Goal: Transaction & Acquisition: Book appointment/travel/reservation

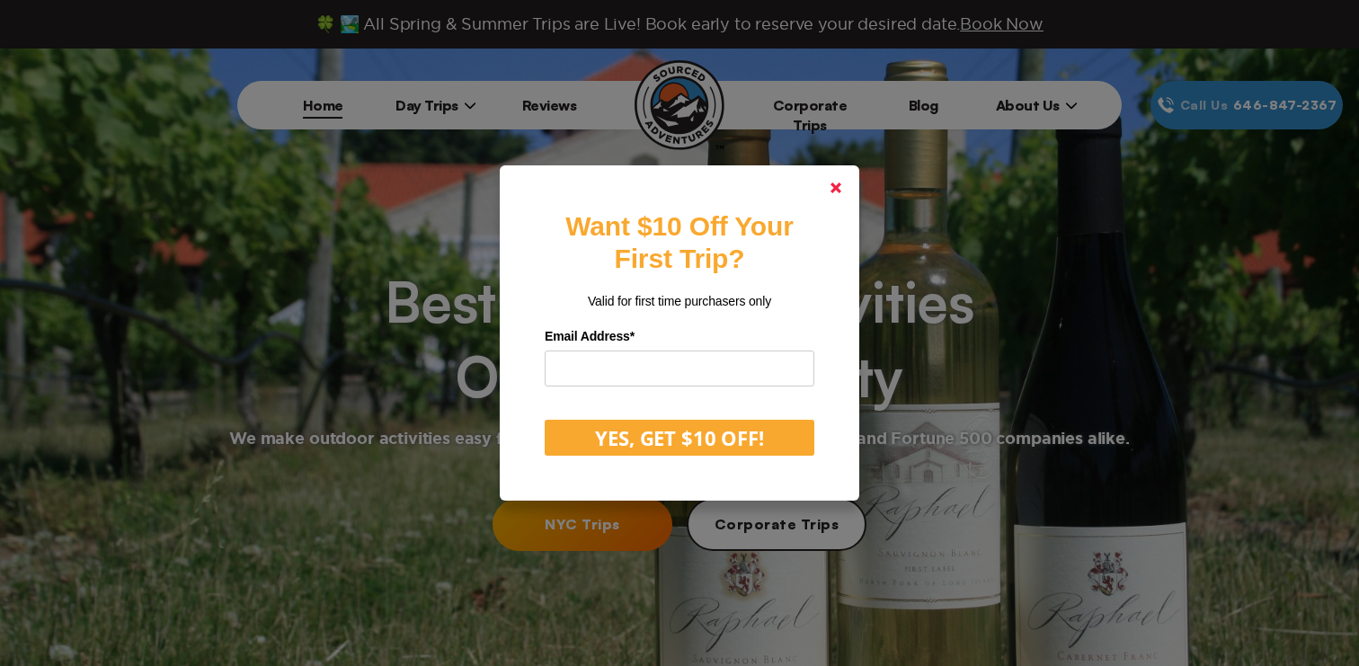
click at [841, 182] on link at bounding box center [836, 187] width 43 height 43
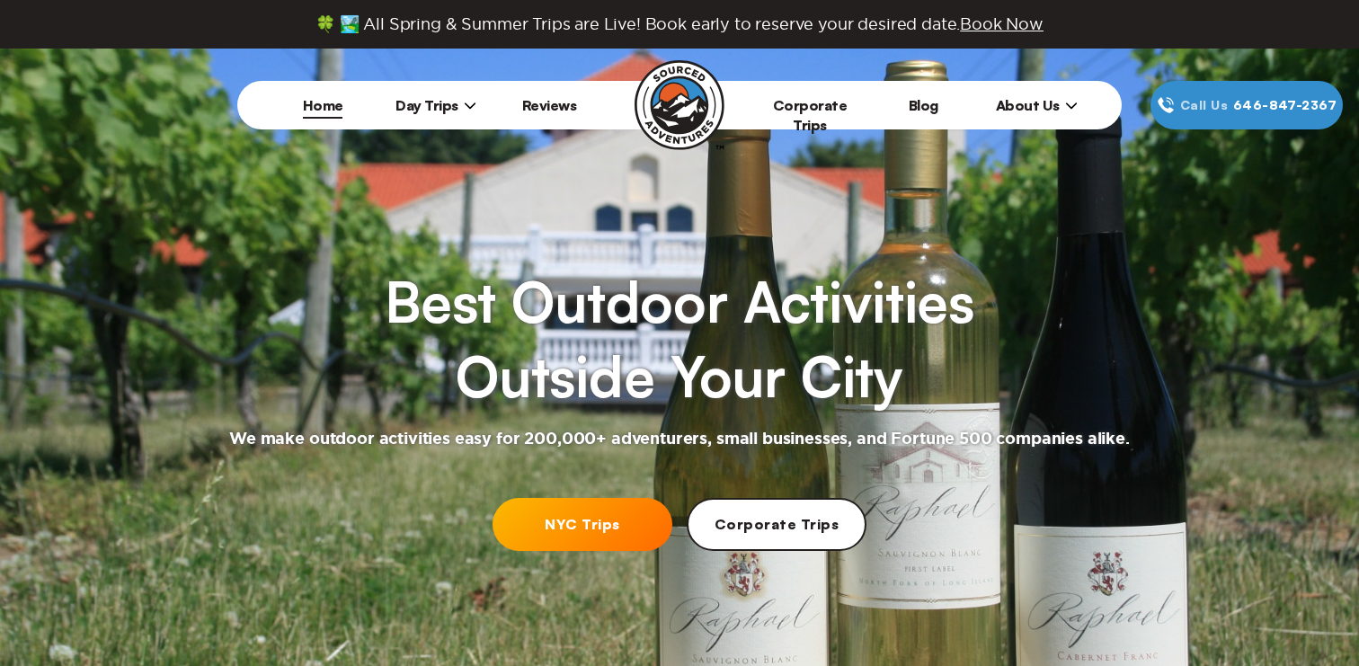
click at [1035, 111] on span "About Us" at bounding box center [1037, 105] width 82 height 18
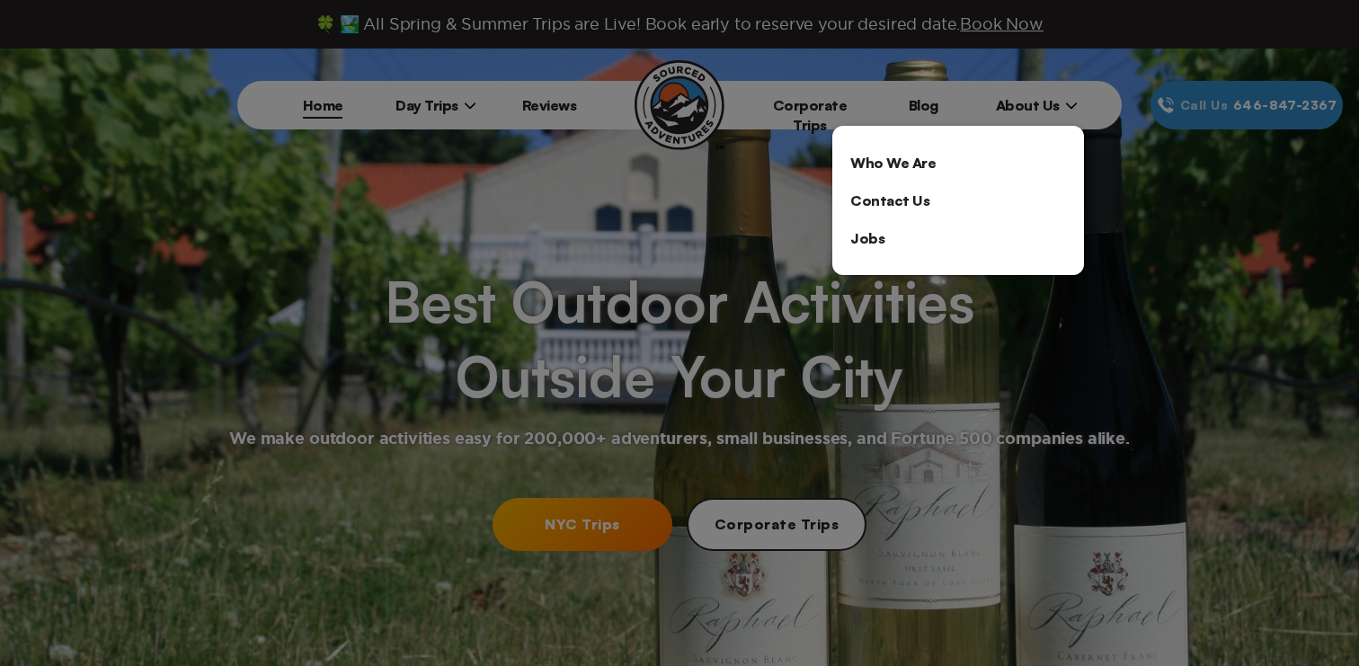
click at [852, 243] on link "Jobs" at bounding box center [959, 238] width 252 height 38
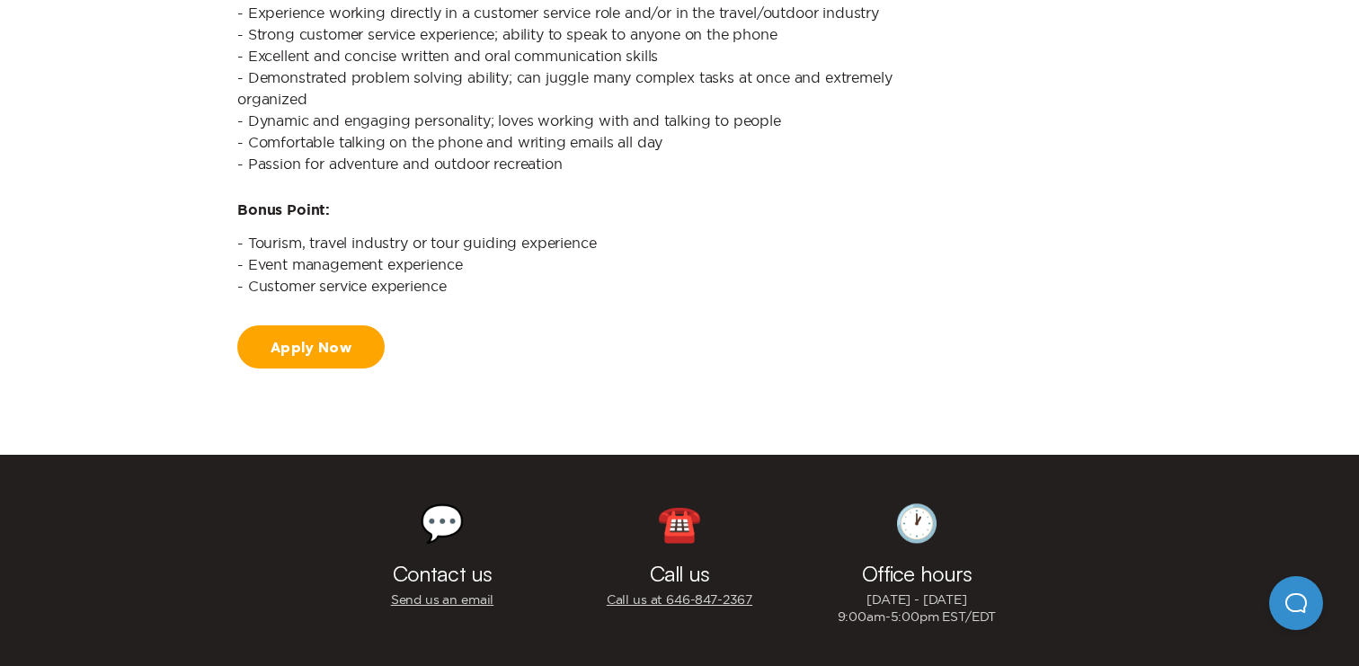
scroll to position [2036, 0]
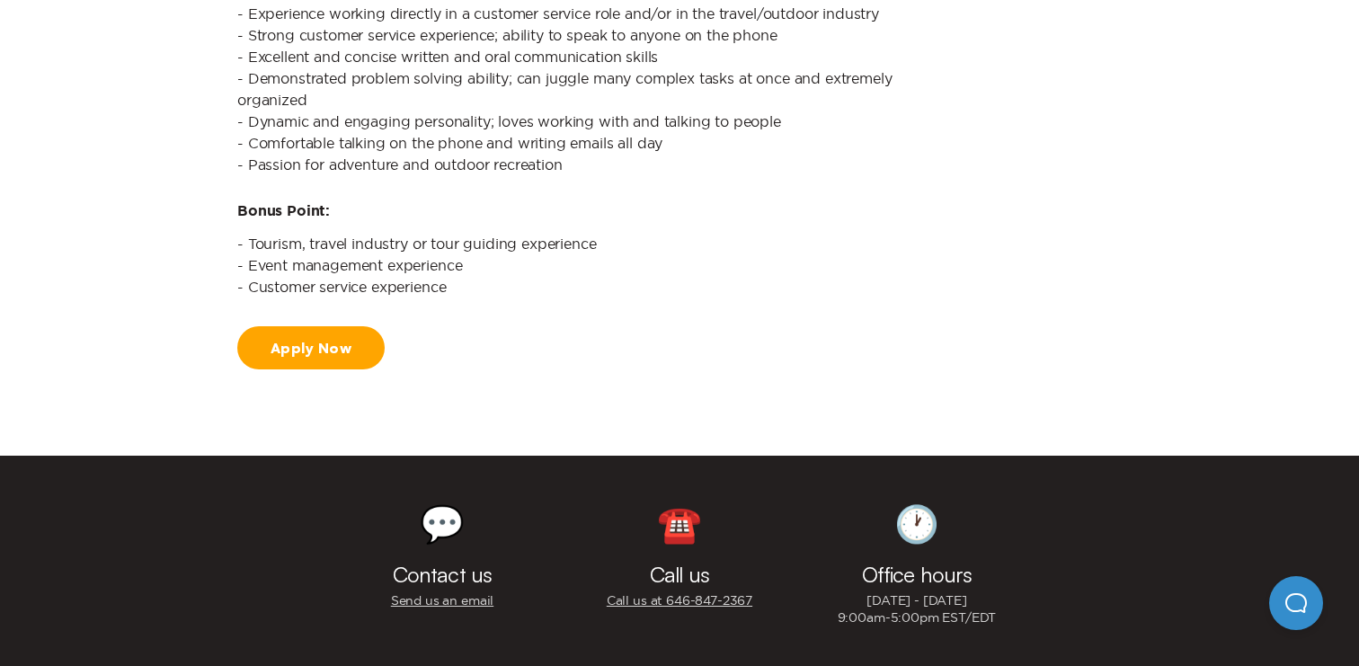
click at [315, 344] on link "Apply Now" at bounding box center [310, 347] width 147 height 43
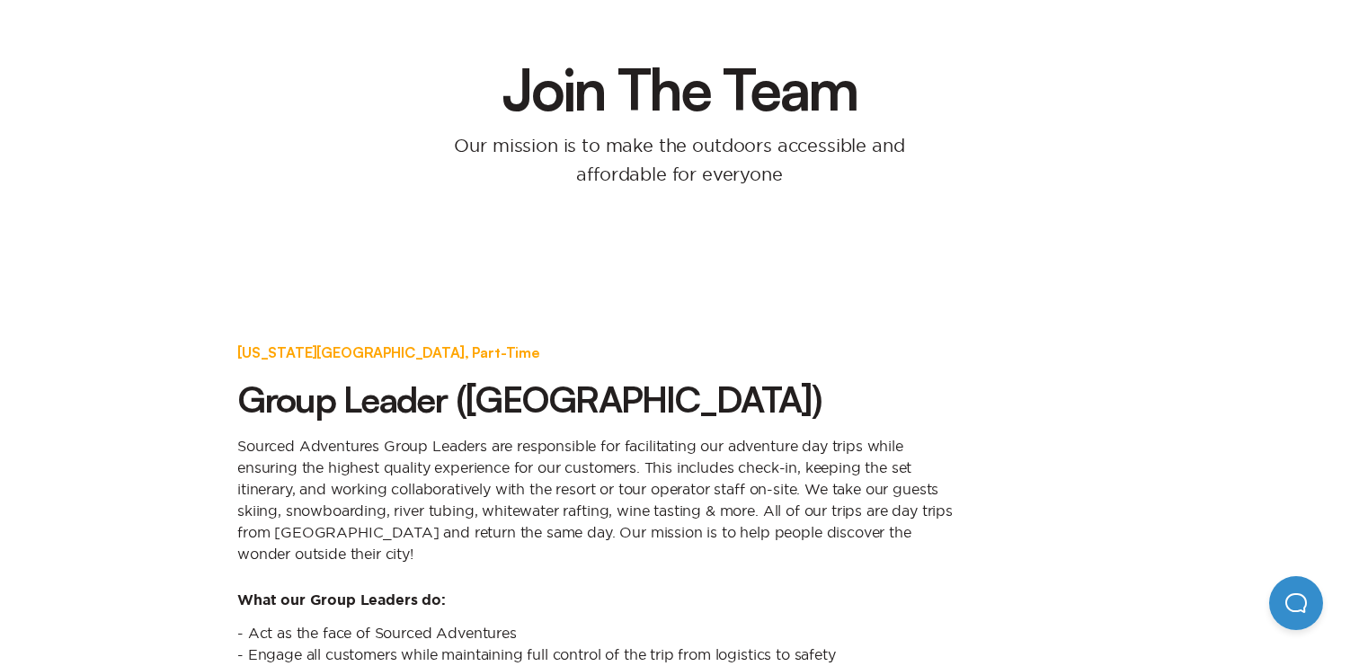
scroll to position [0, 0]
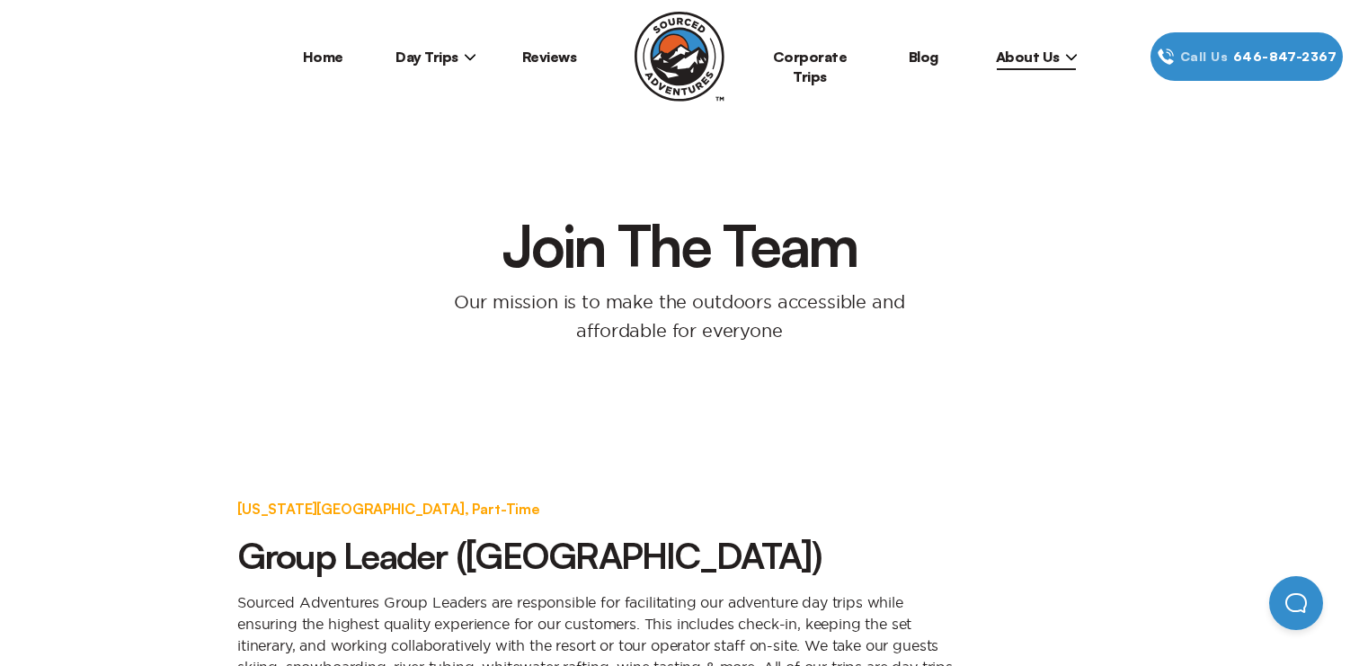
click at [423, 57] on span "Day Trips" at bounding box center [436, 57] width 81 height 18
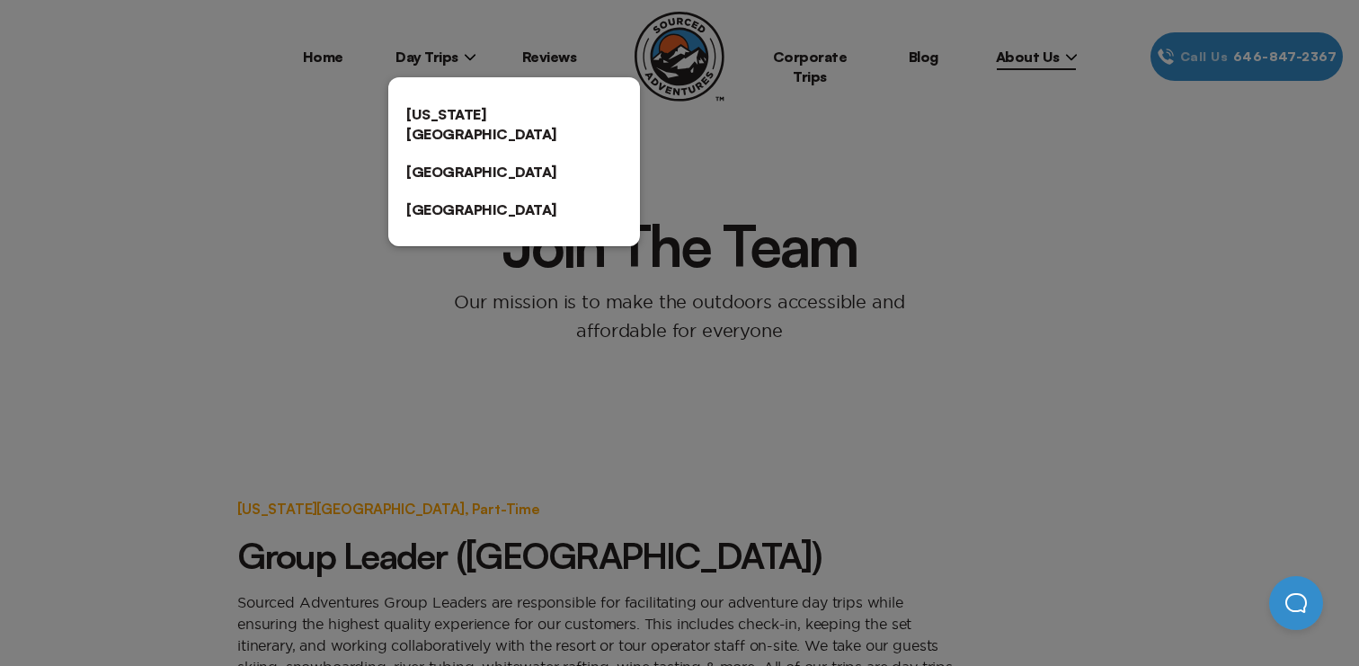
click at [445, 104] on link "[US_STATE][GEOGRAPHIC_DATA]" at bounding box center [514, 124] width 252 height 58
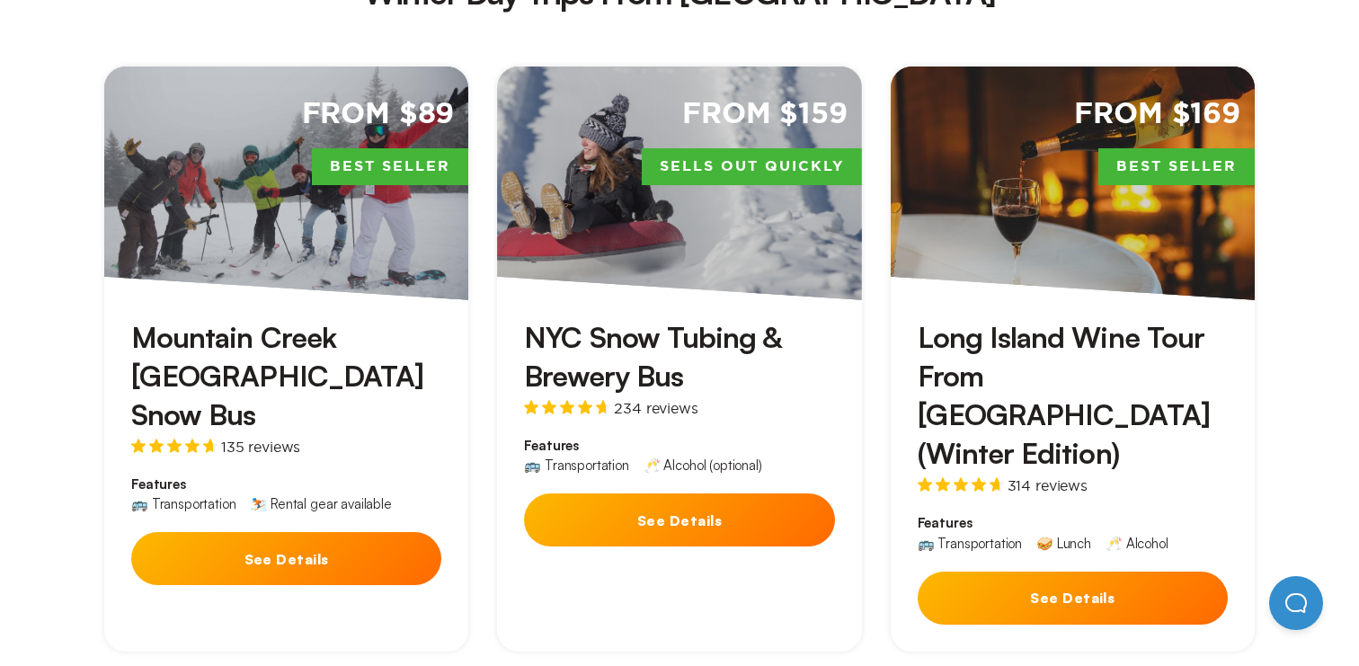
scroll to position [4020, 0]
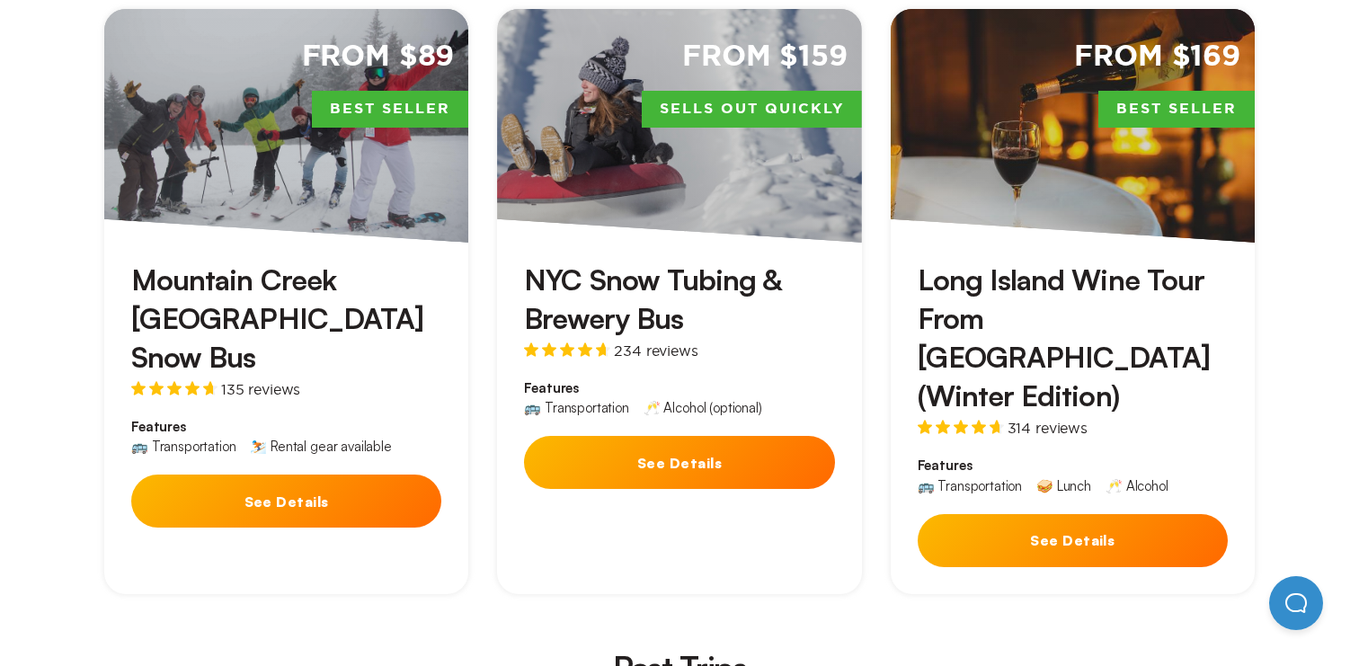
click at [298, 475] on button "See Details" at bounding box center [286, 501] width 310 height 53
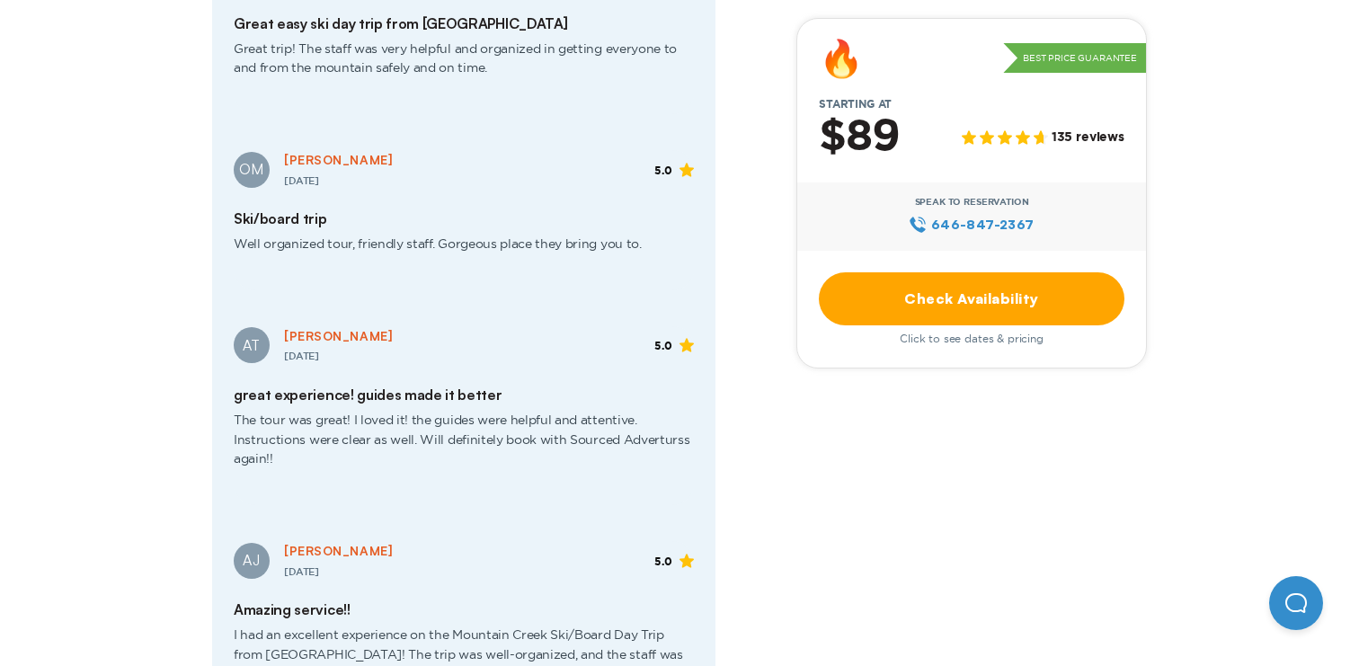
scroll to position [3864, 0]
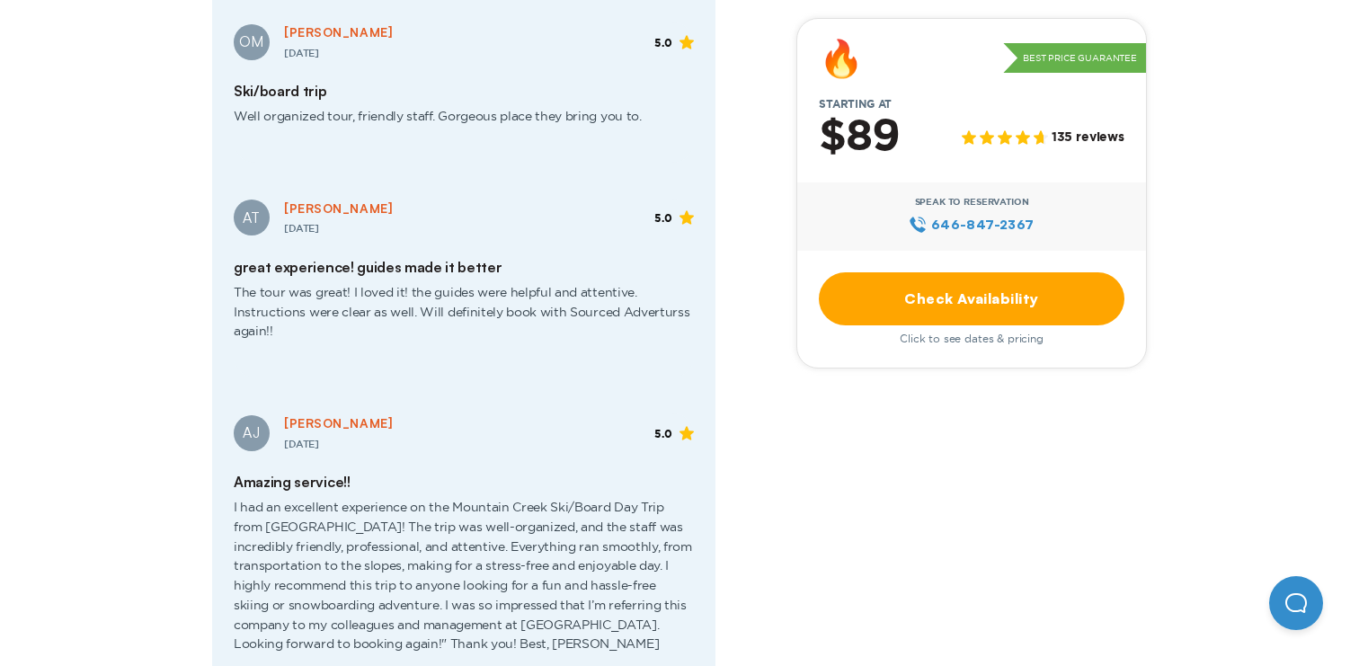
click at [957, 306] on link "Check Availability" at bounding box center [972, 298] width 306 height 53
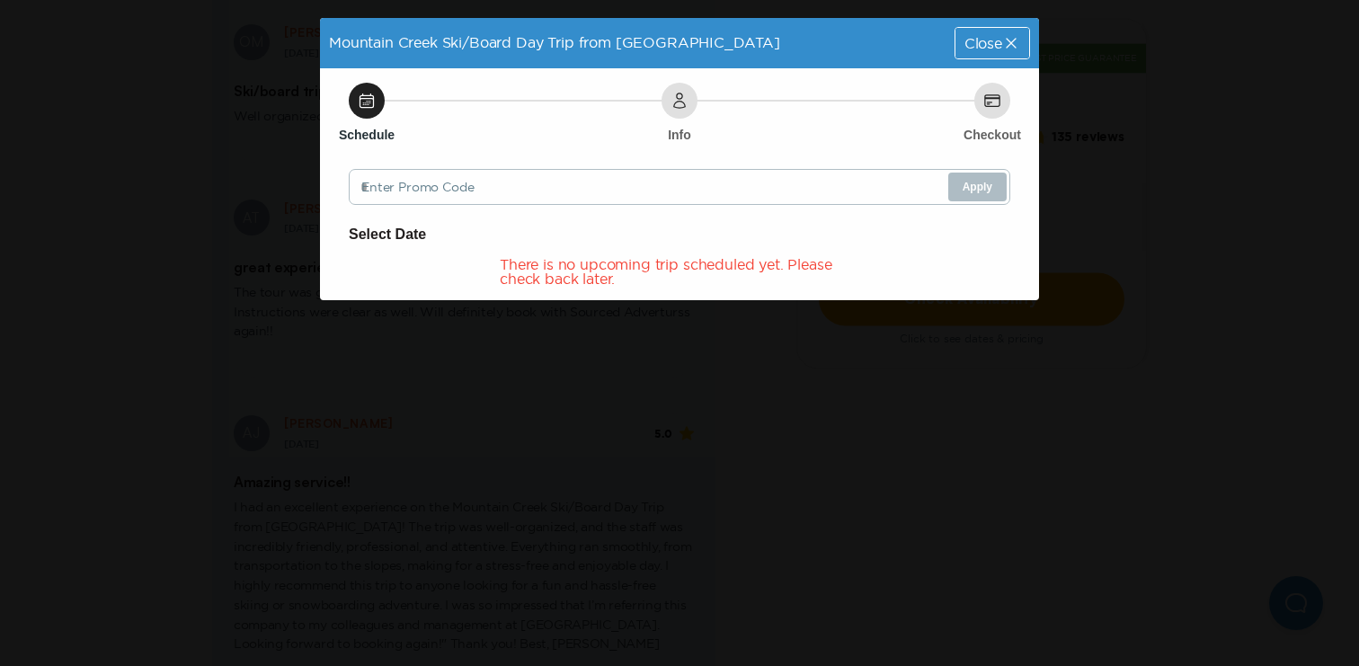
click at [1009, 43] on icon at bounding box center [1011, 43] width 18 height 18
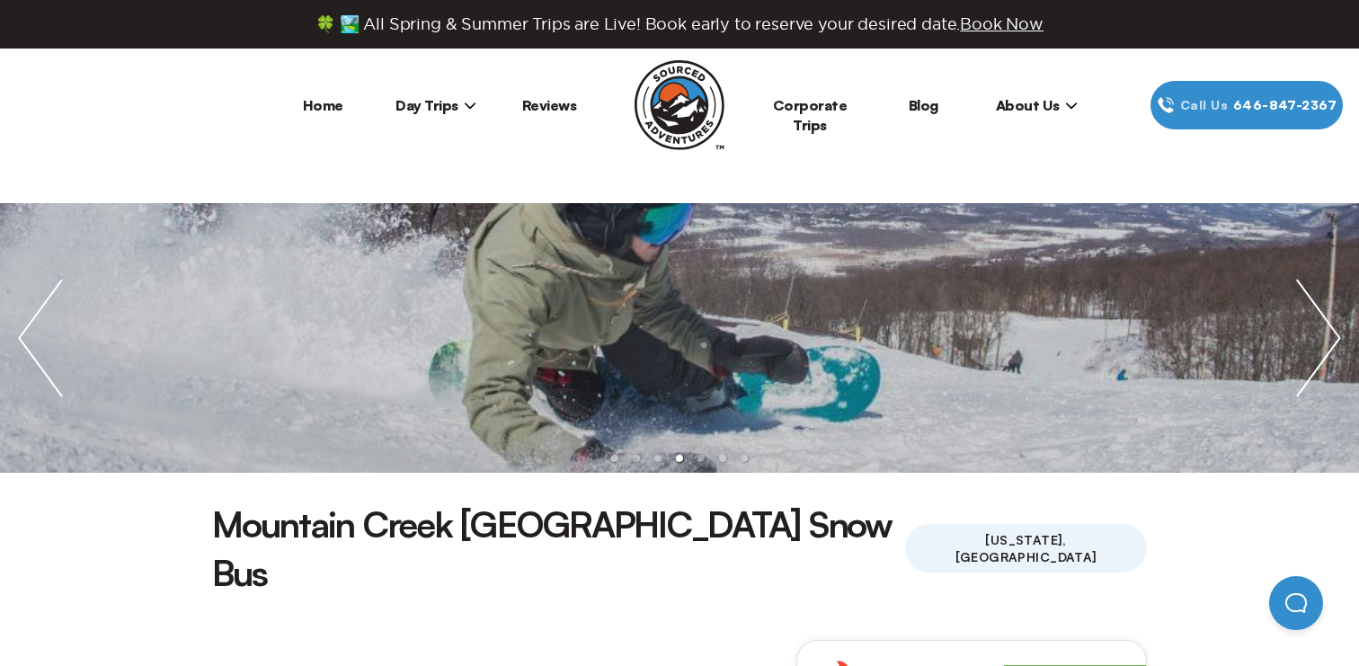
click at [422, 96] on span "Day Trips" at bounding box center [436, 105] width 81 height 18
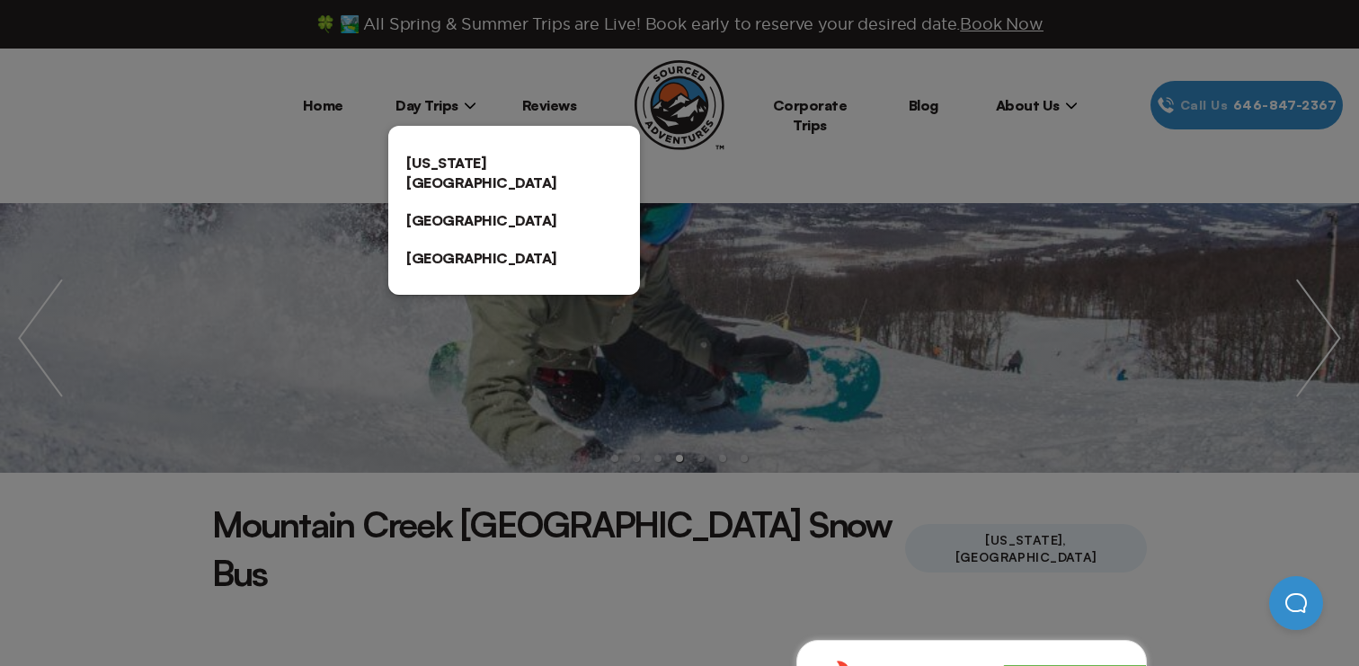
click at [432, 202] on link "[GEOGRAPHIC_DATA]" at bounding box center [514, 220] width 252 height 38
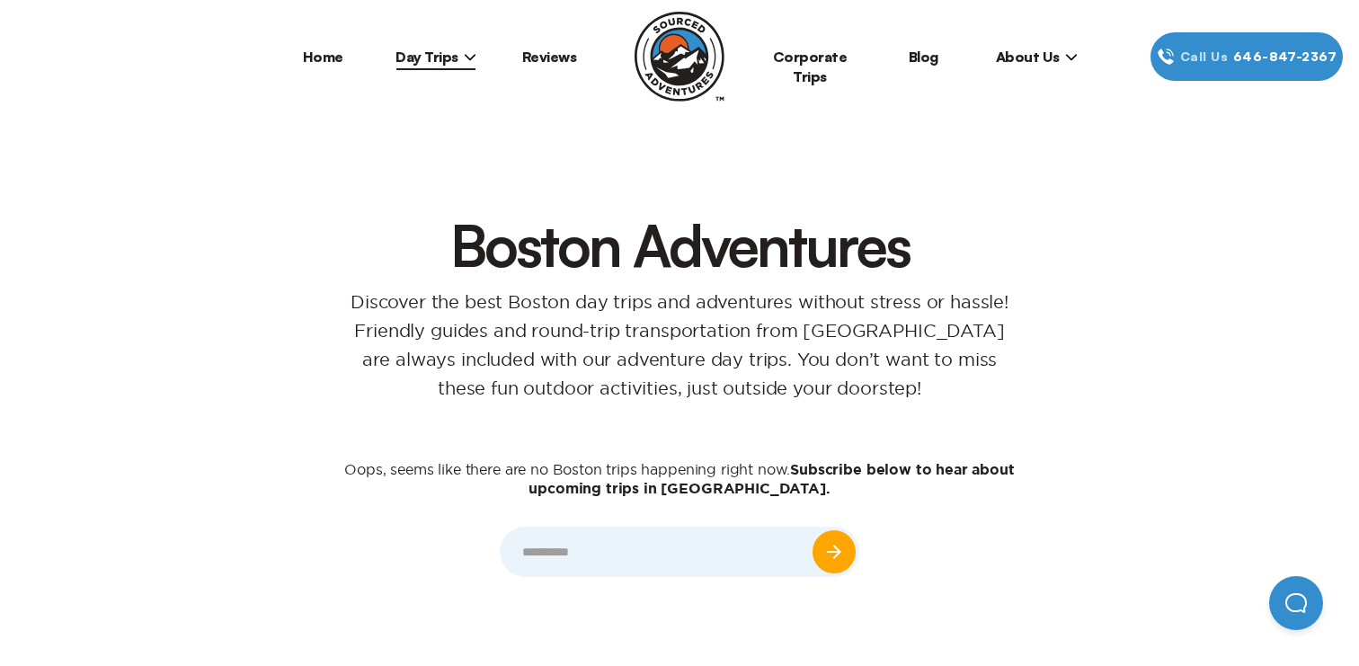
click at [441, 59] on span "Day Trips" at bounding box center [436, 57] width 81 height 18
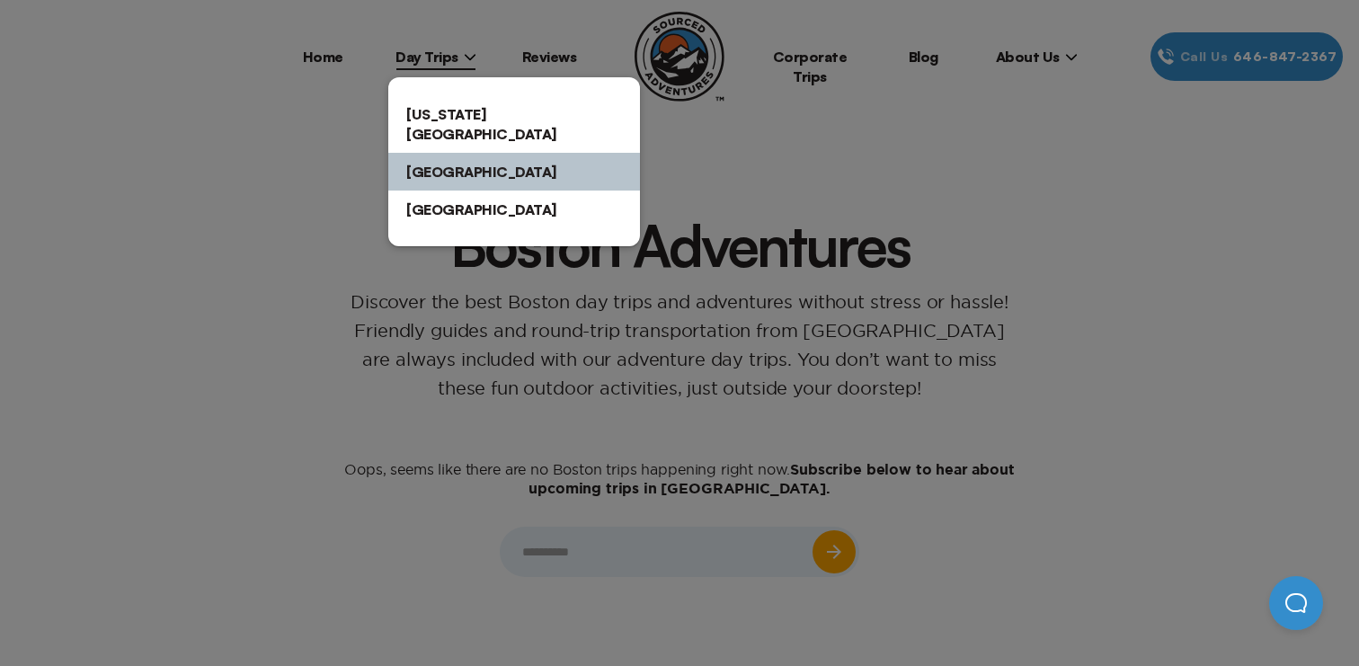
click at [442, 191] on link "[GEOGRAPHIC_DATA]" at bounding box center [514, 210] width 252 height 38
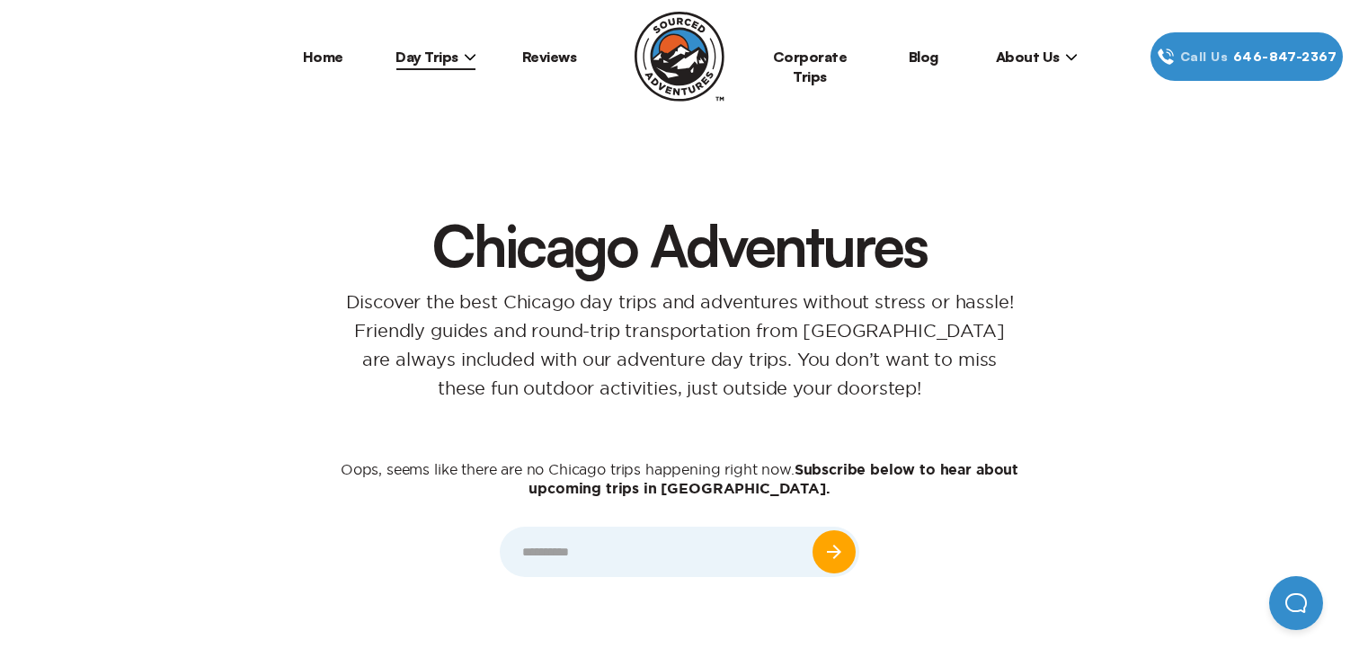
scroll to position [871, 0]
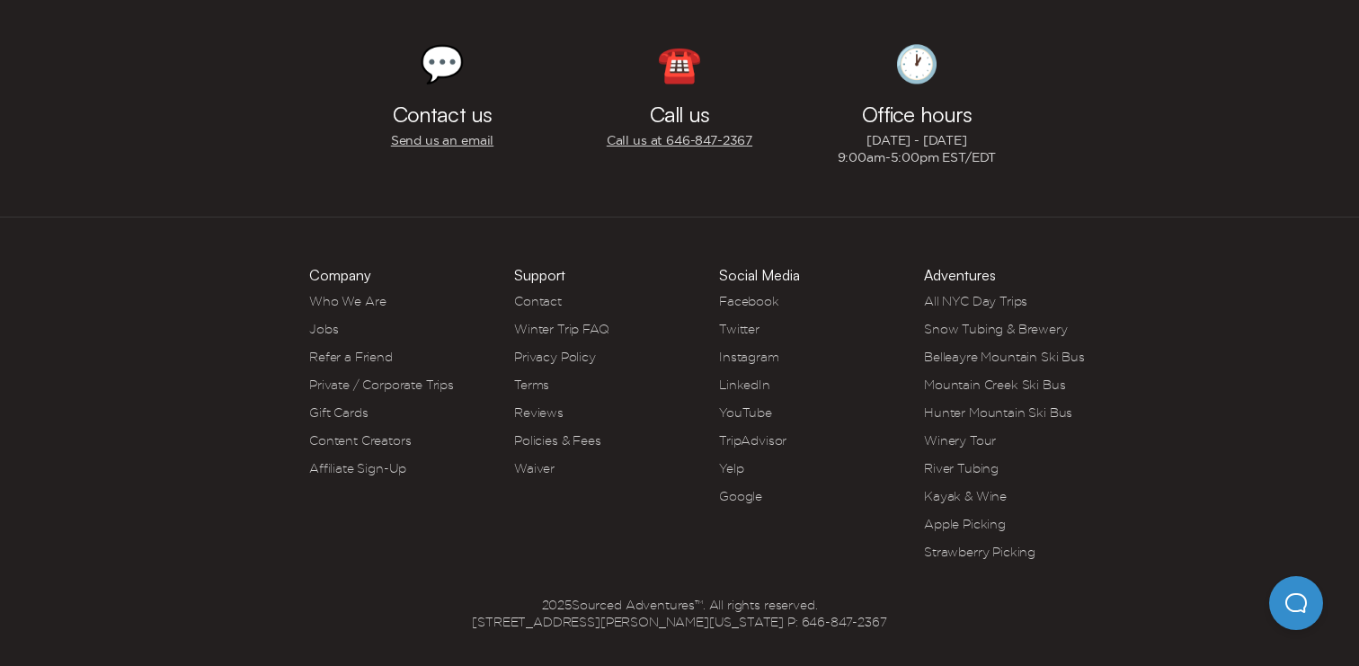
click at [348, 296] on link "Who We Are" at bounding box center [347, 301] width 76 height 14
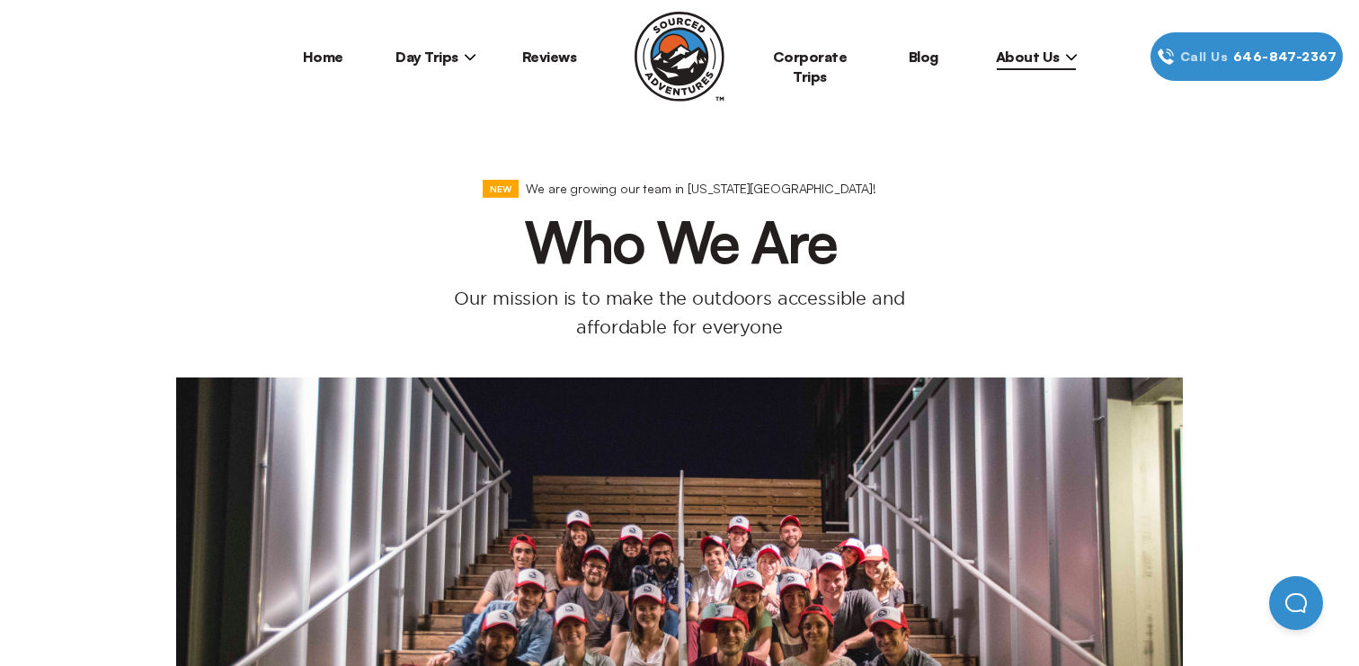
click at [1019, 58] on span "About Us" at bounding box center [1037, 57] width 82 height 18
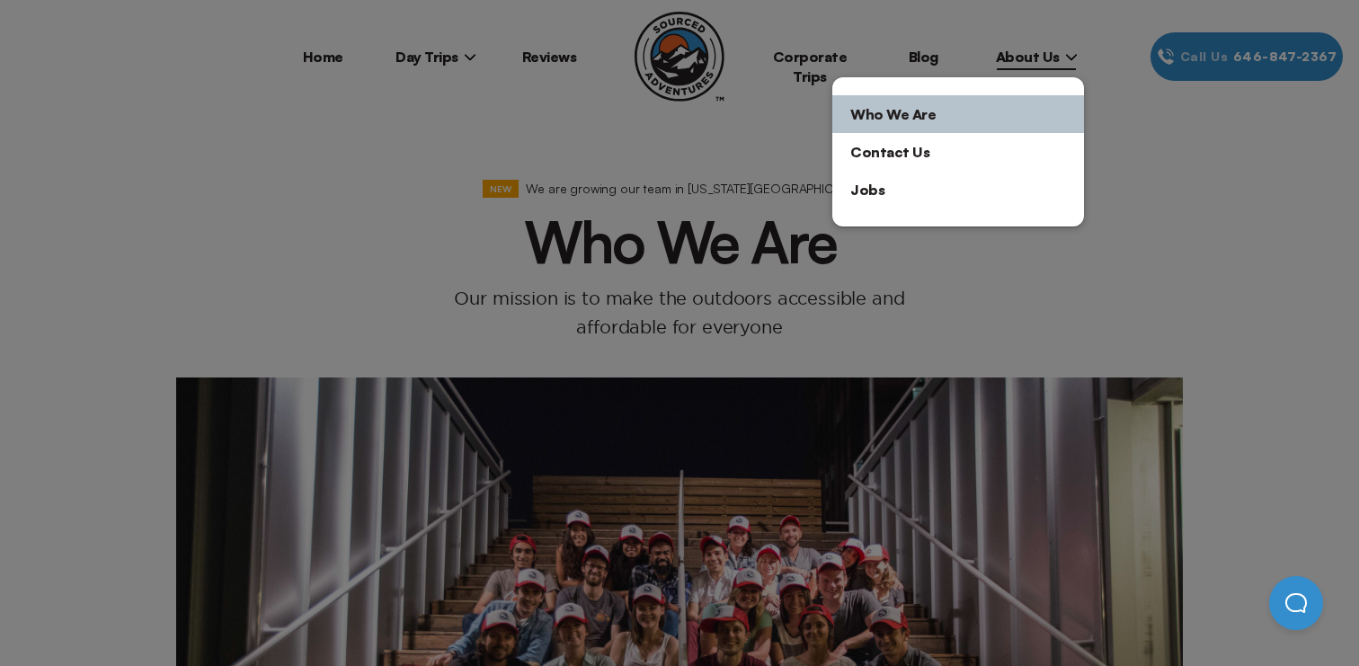
click at [724, 150] on div at bounding box center [679, 333] width 1359 height 666
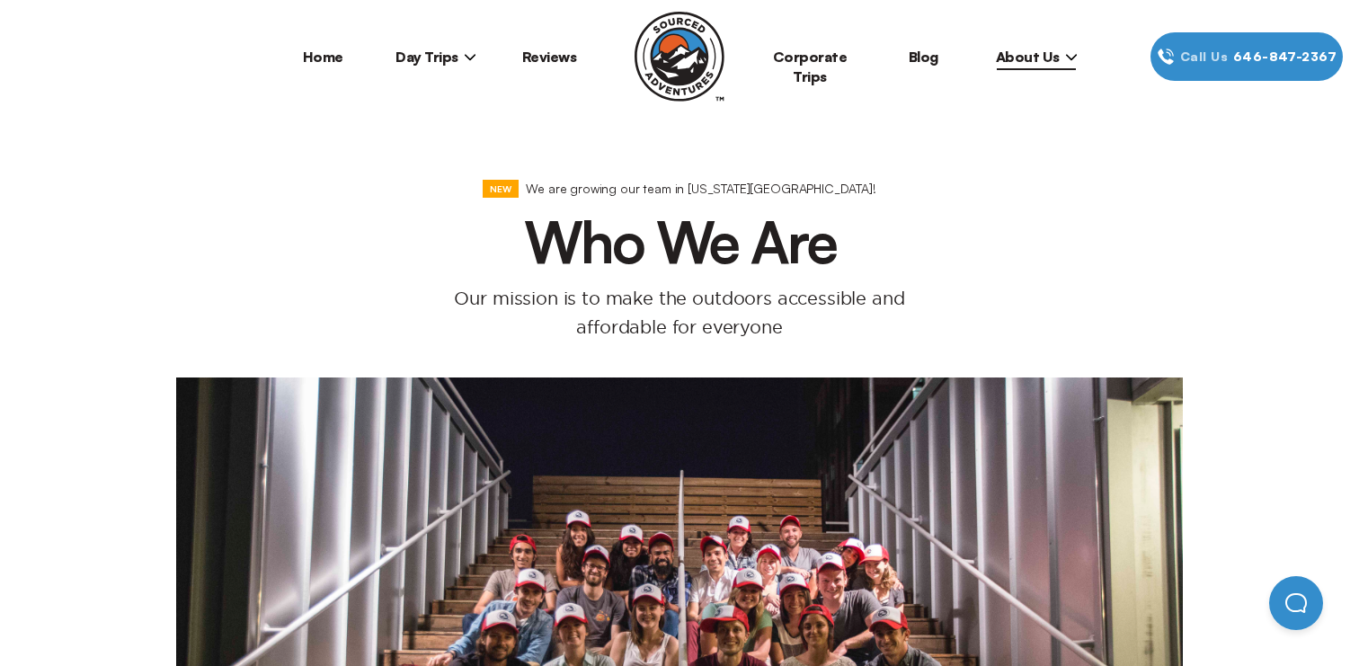
click at [786, 52] on link "Corporate Trips" at bounding box center [810, 67] width 75 height 38
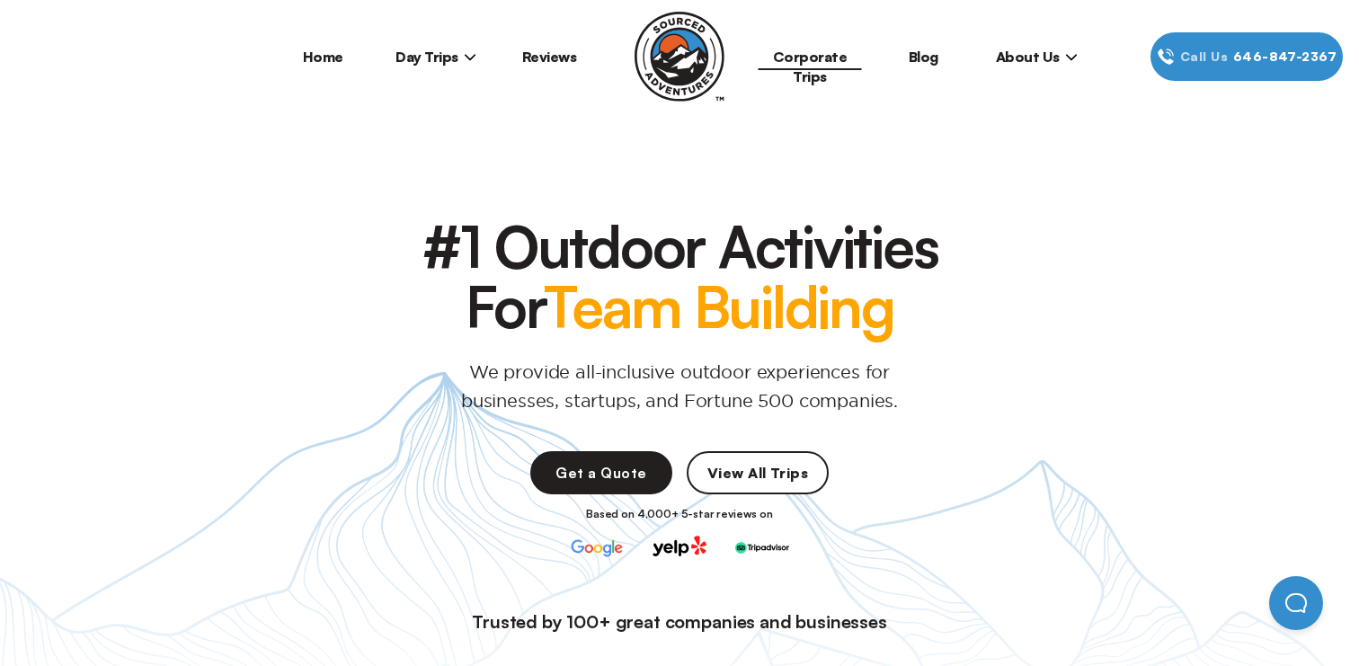
click at [1016, 48] on span "About Us" at bounding box center [1037, 57] width 82 height 18
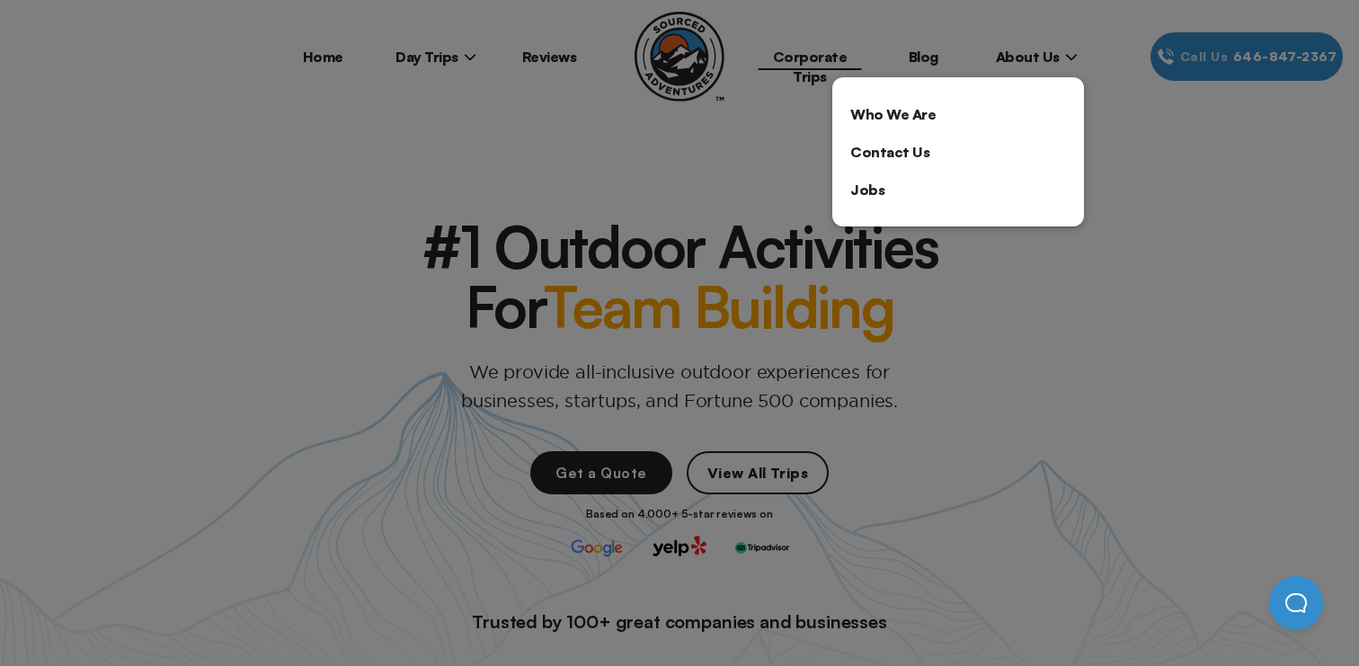
click at [758, 117] on div at bounding box center [679, 333] width 1359 height 666
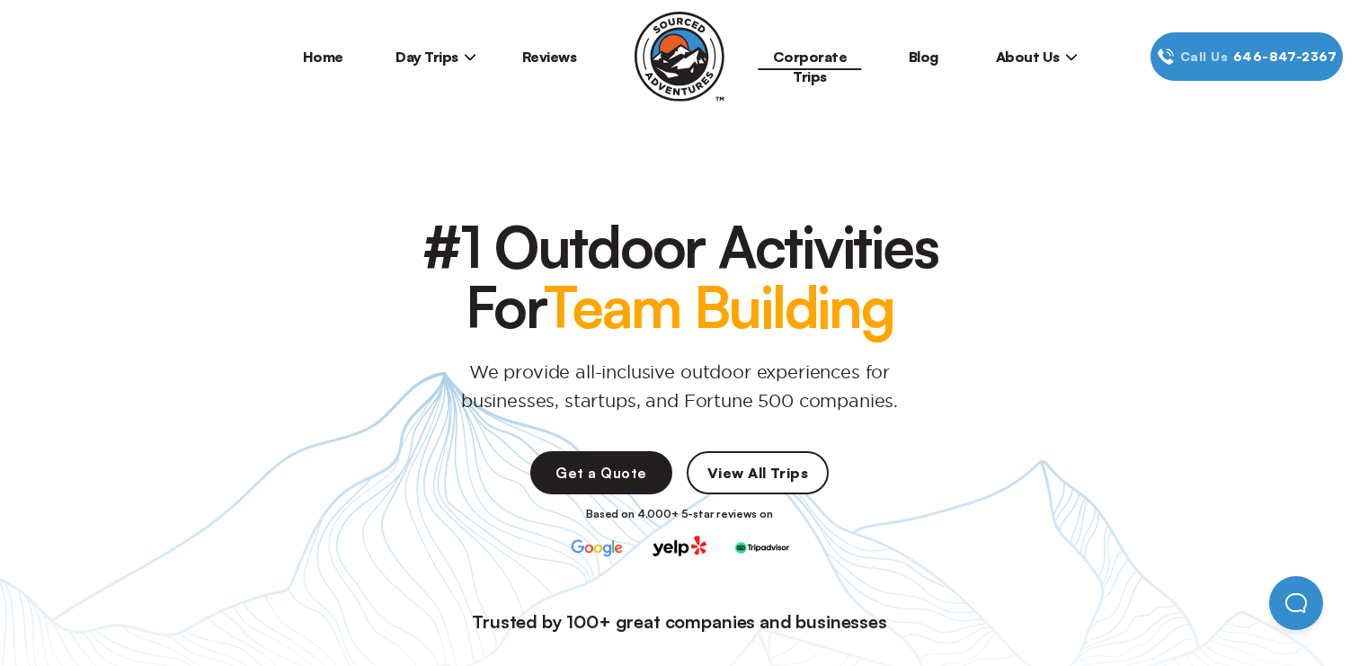
click at [682, 41] on img at bounding box center [680, 57] width 90 height 90
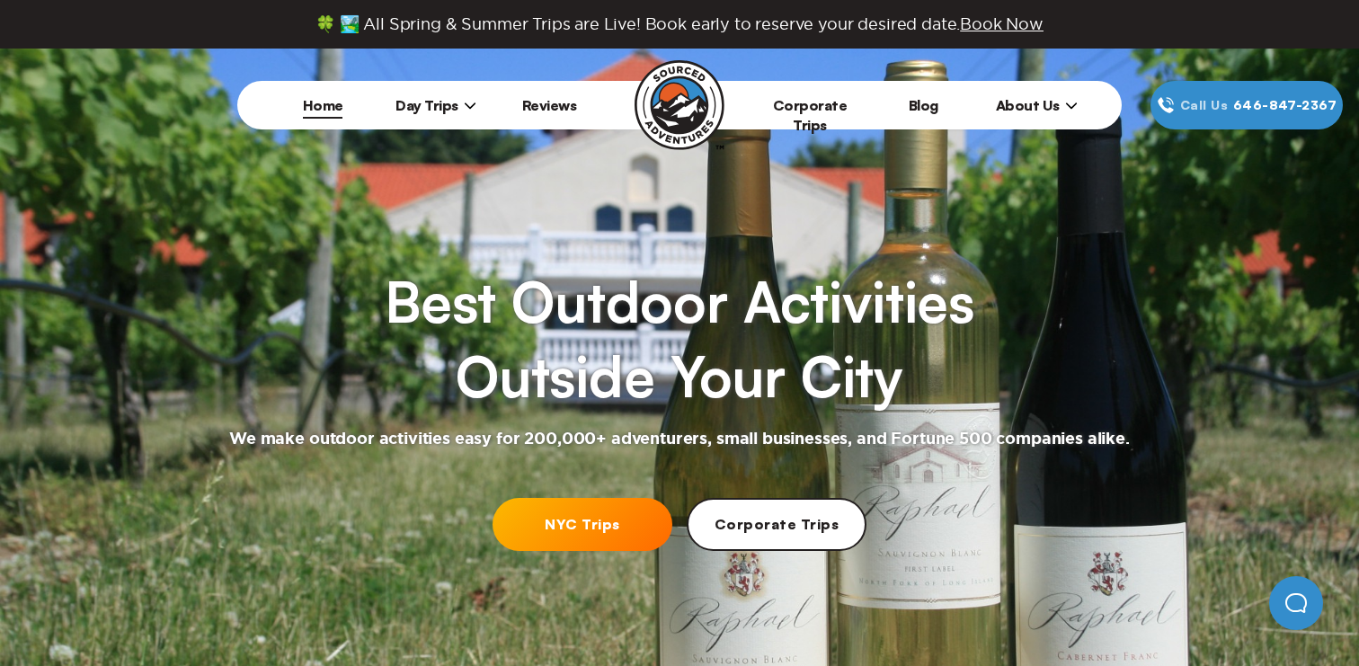
click at [566, 524] on link "NYC Trips" at bounding box center [583, 524] width 180 height 53
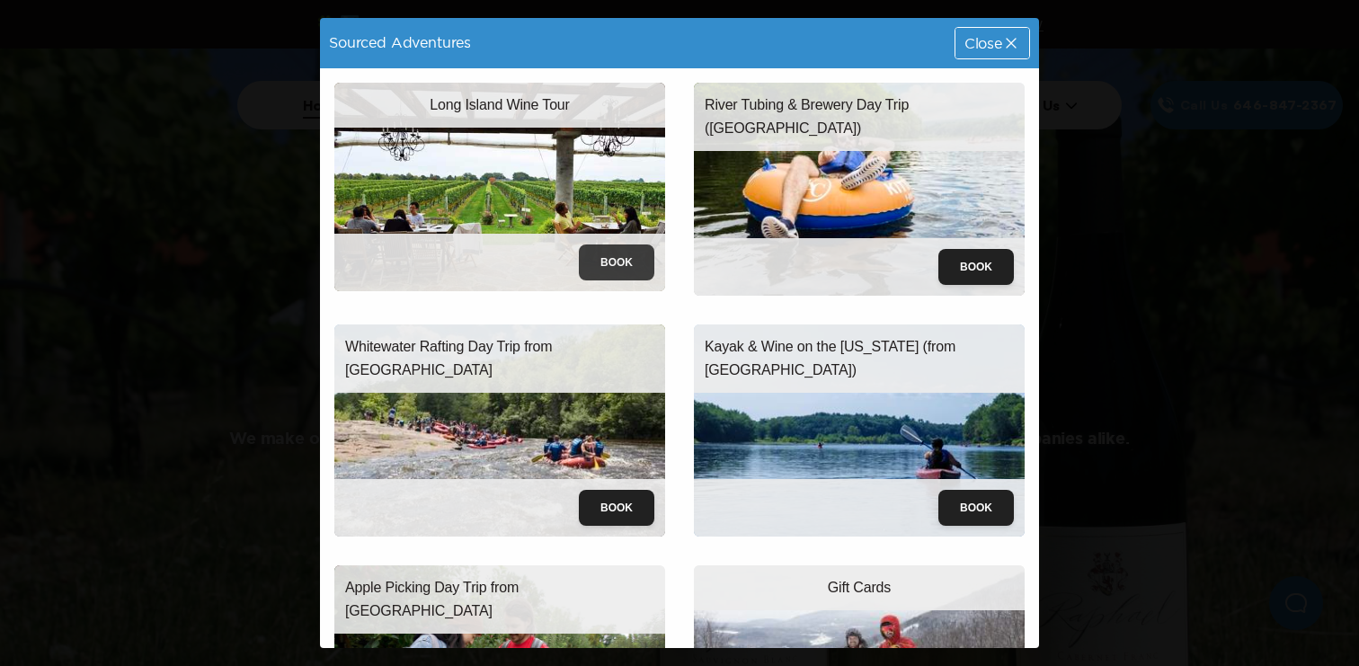
click at [632, 265] on button "Book" at bounding box center [617, 263] width 76 height 36
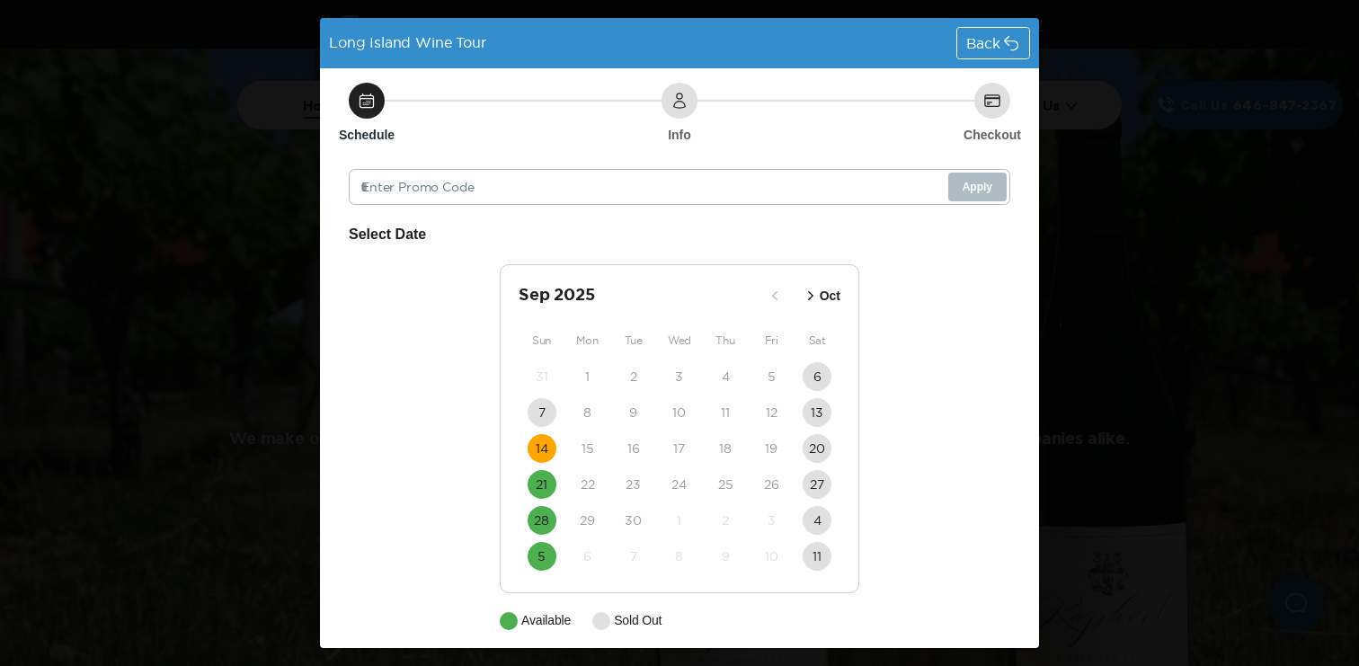
click at [546, 450] on time "14" at bounding box center [542, 449] width 13 height 18
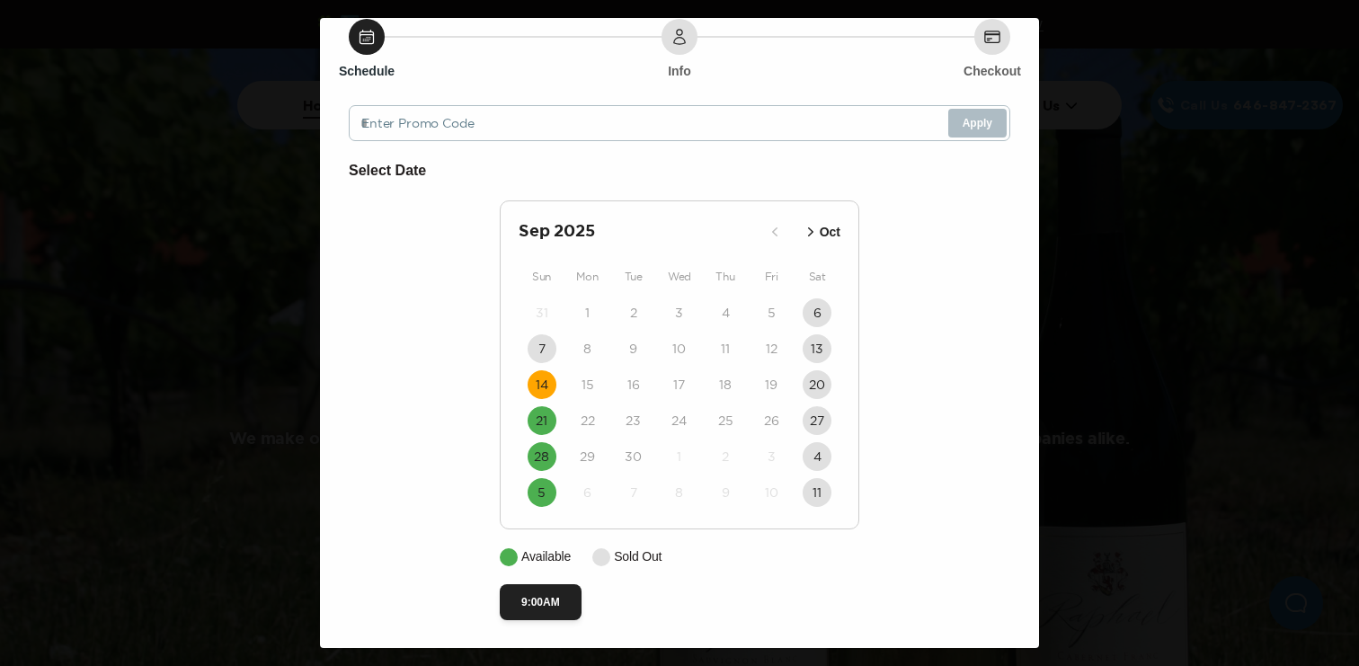
scroll to position [68, 0]
click at [546, 606] on button "9:00AM" at bounding box center [541, 601] width 82 height 36
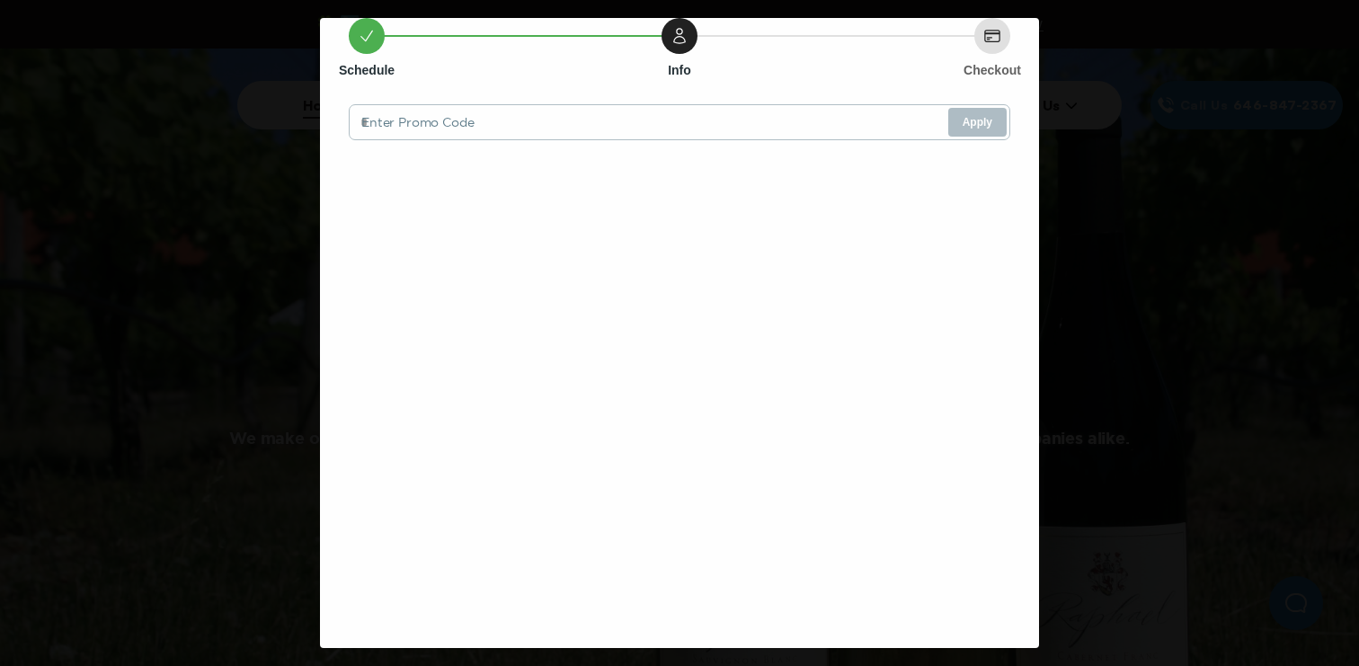
scroll to position [0, 0]
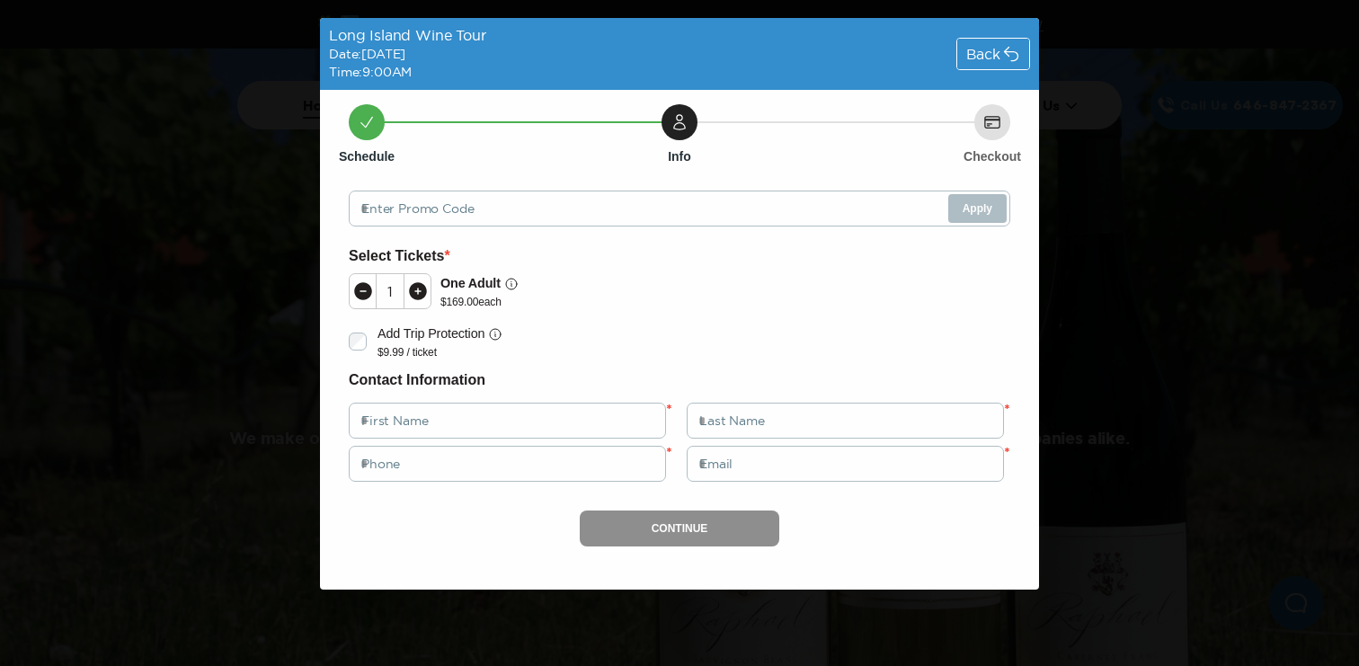
click at [1002, 49] on icon at bounding box center [1011, 54] width 18 height 18
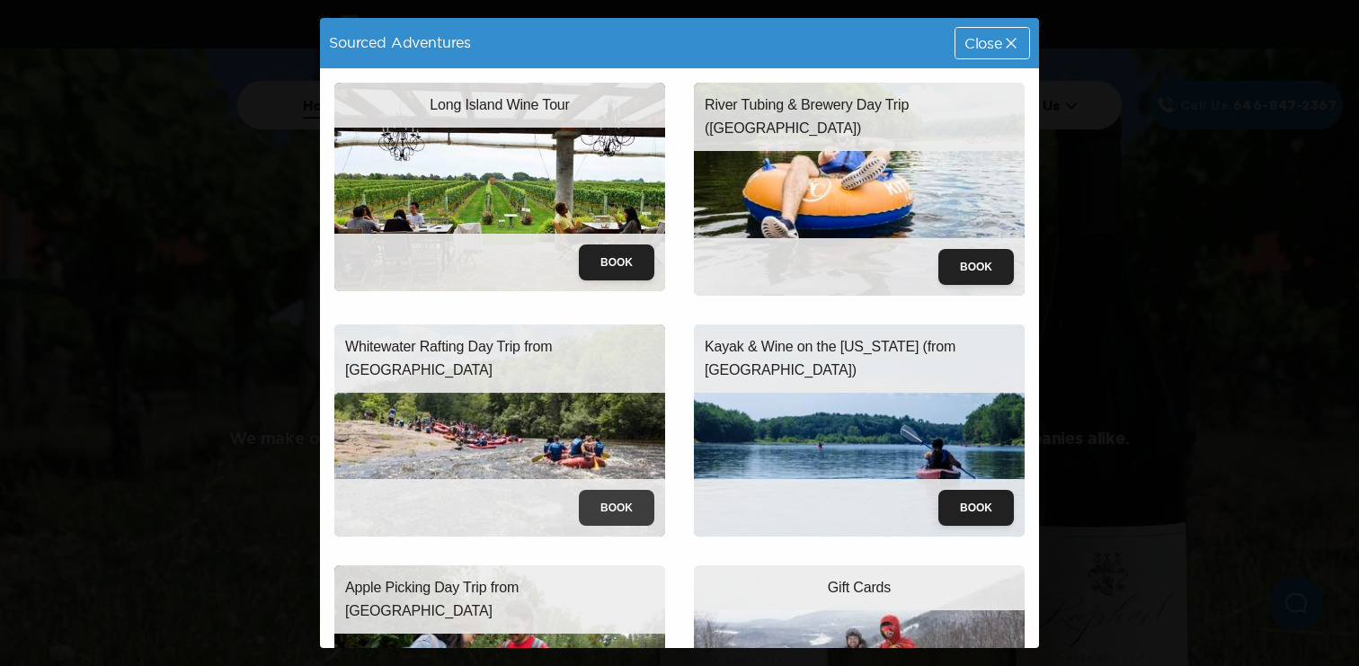
click at [624, 497] on button "Book" at bounding box center [617, 508] width 76 height 36
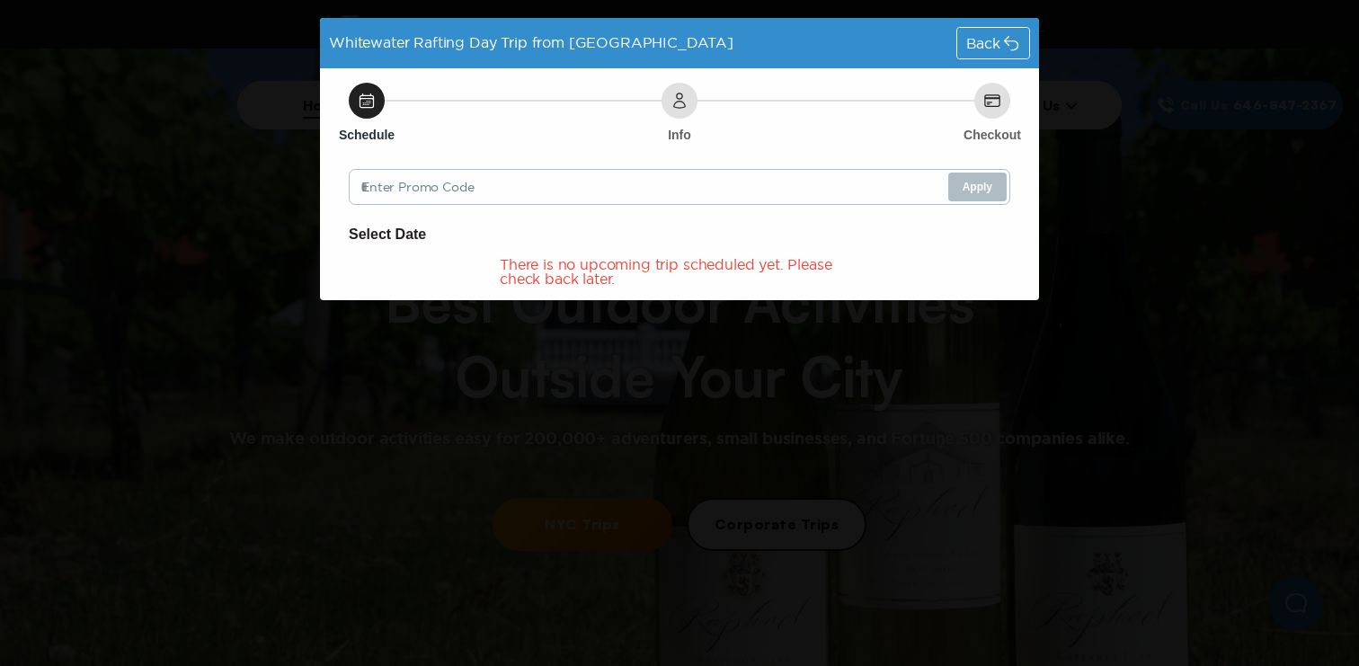
click at [996, 28] on div "Back" at bounding box center [993, 43] width 72 height 31
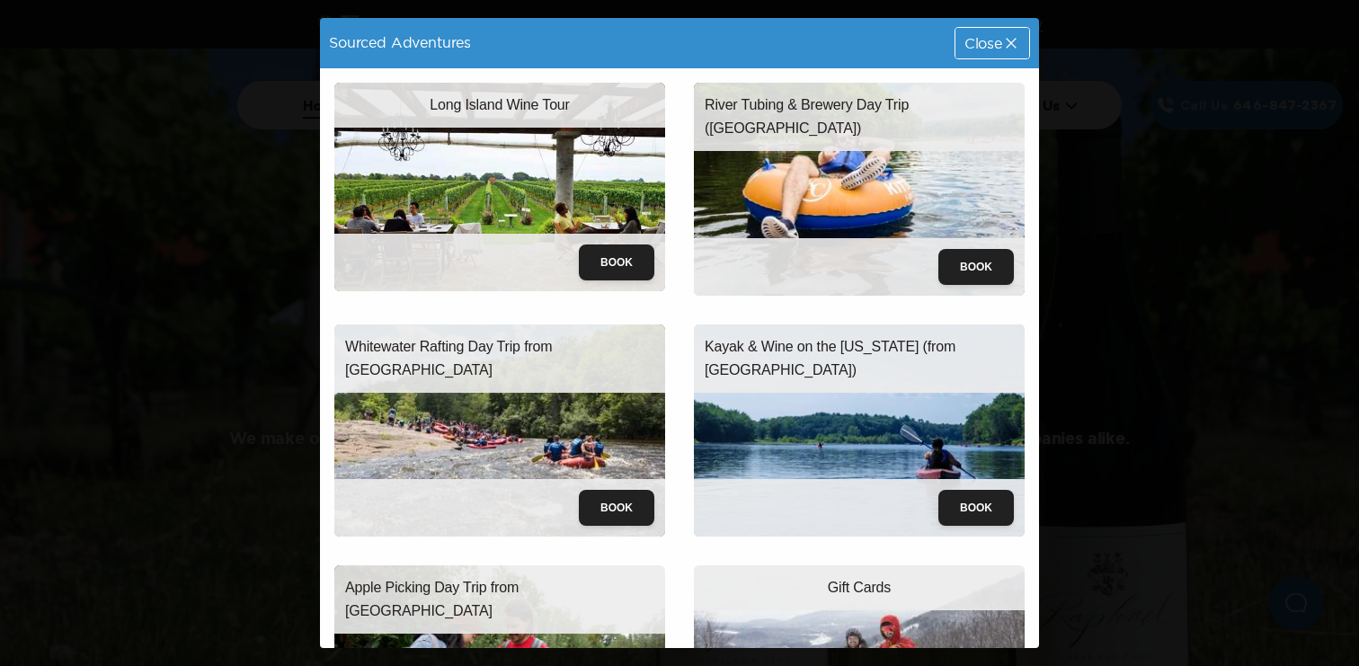
click at [996, 49] on span "Close" at bounding box center [984, 43] width 38 height 14
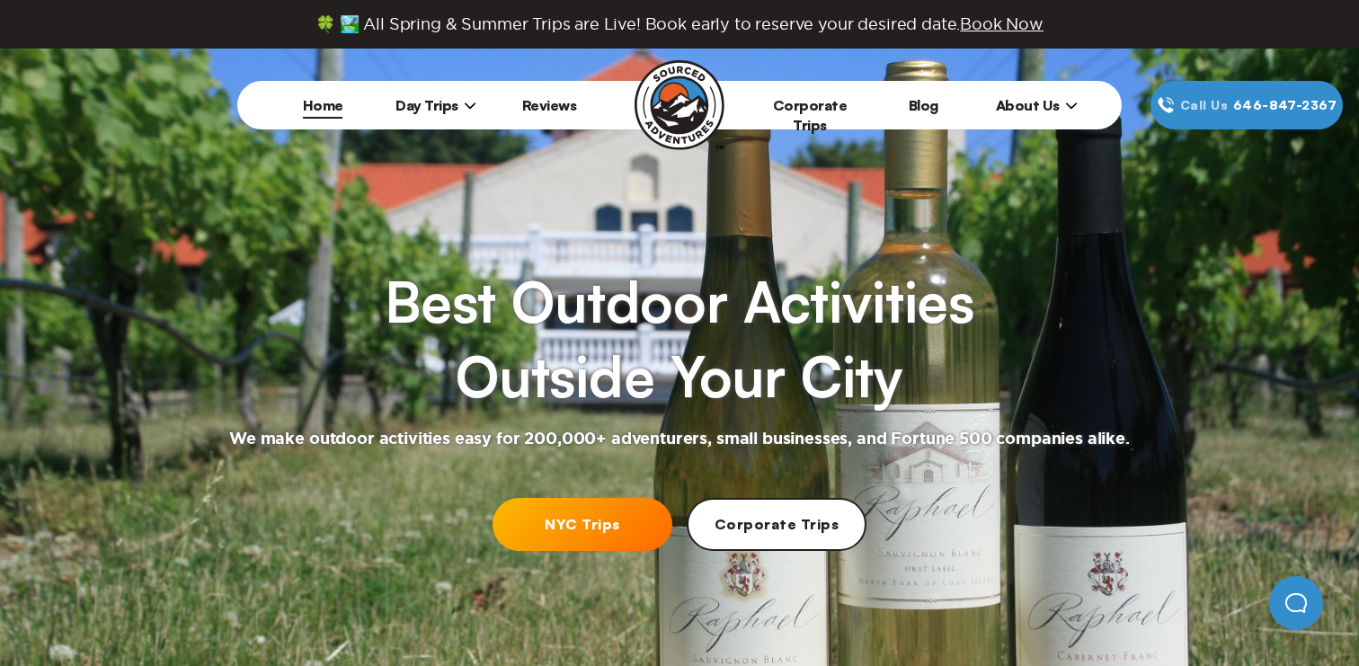
click at [573, 537] on link "NYC Trips" at bounding box center [583, 524] width 180 height 53
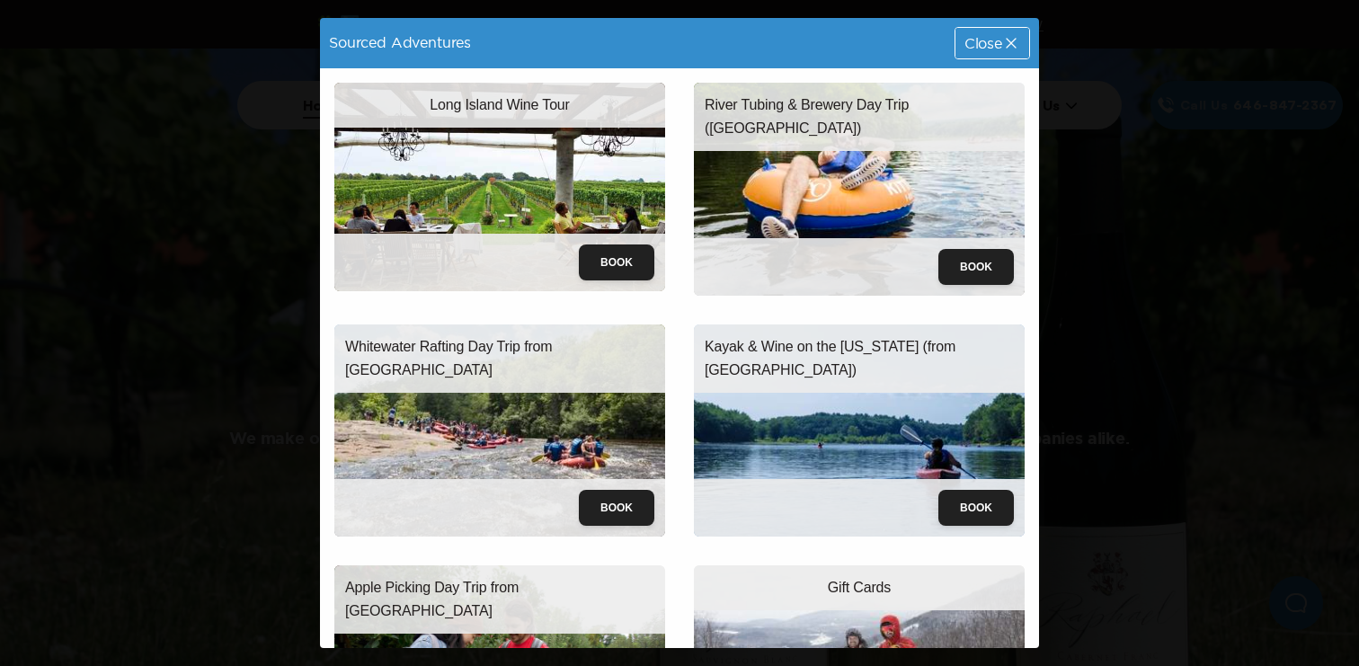
scroll to position [152, 0]
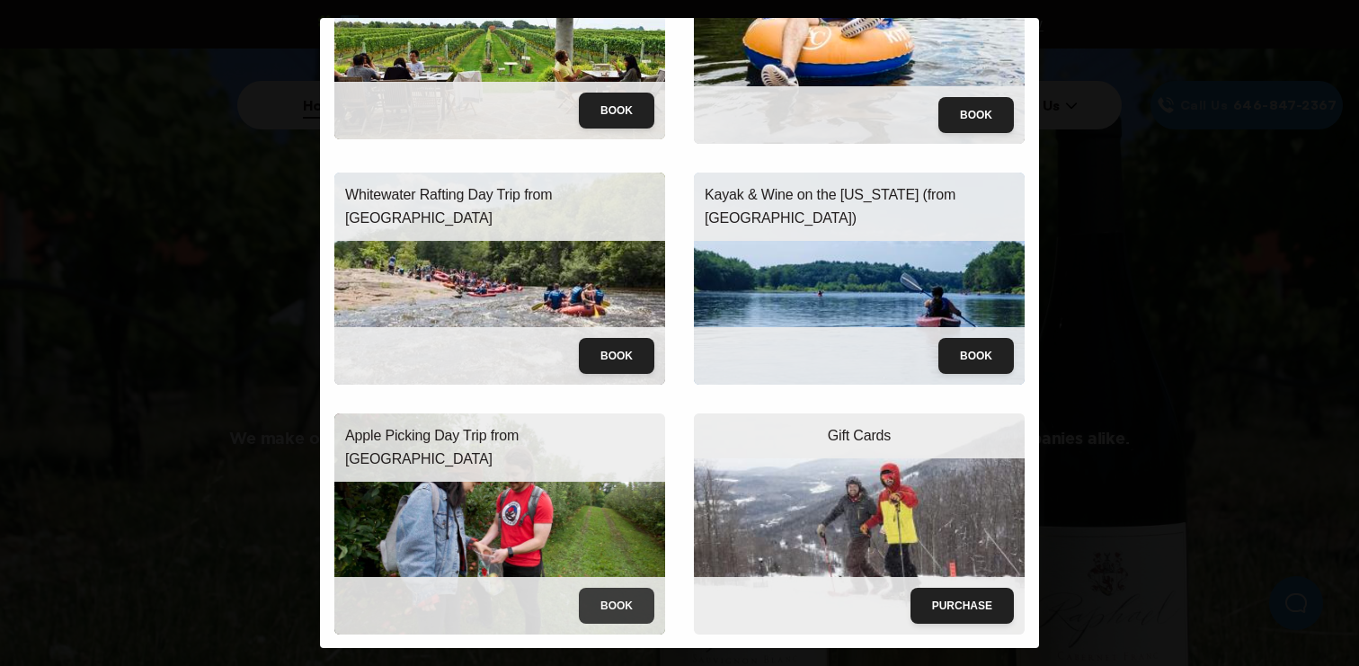
click at [621, 604] on button "Book" at bounding box center [617, 606] width 76 height 36
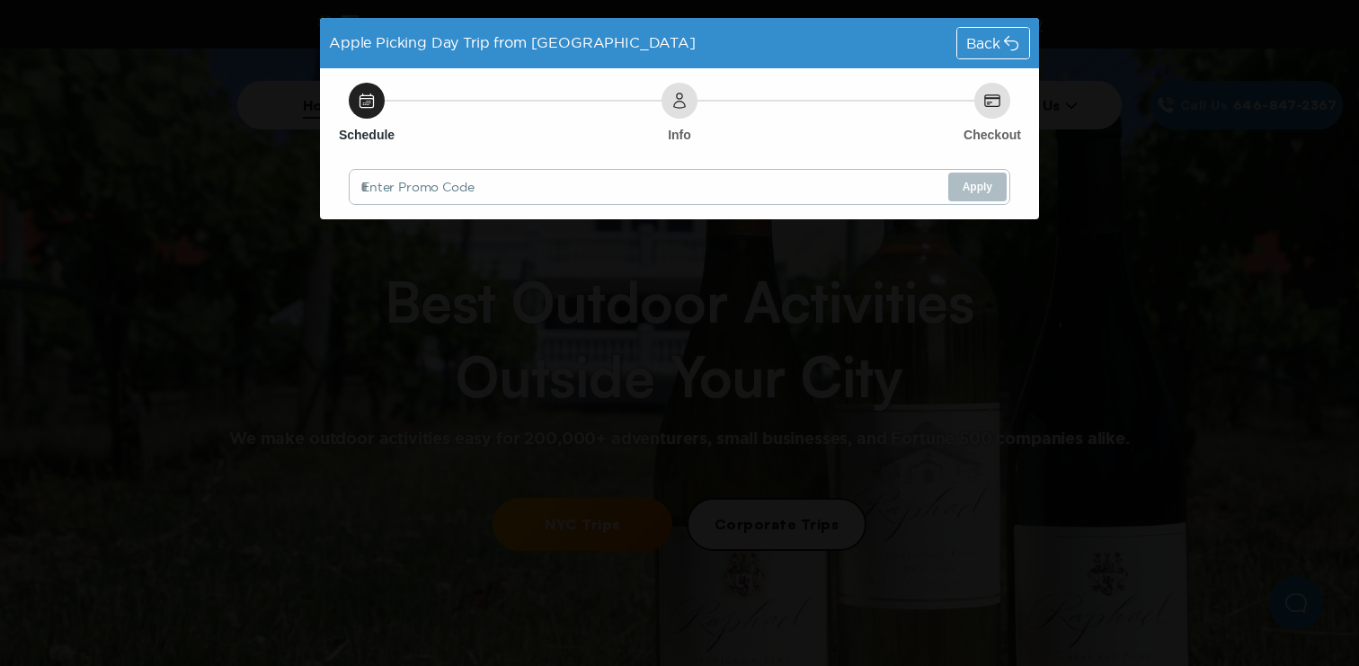
scroll to position [0, 0]
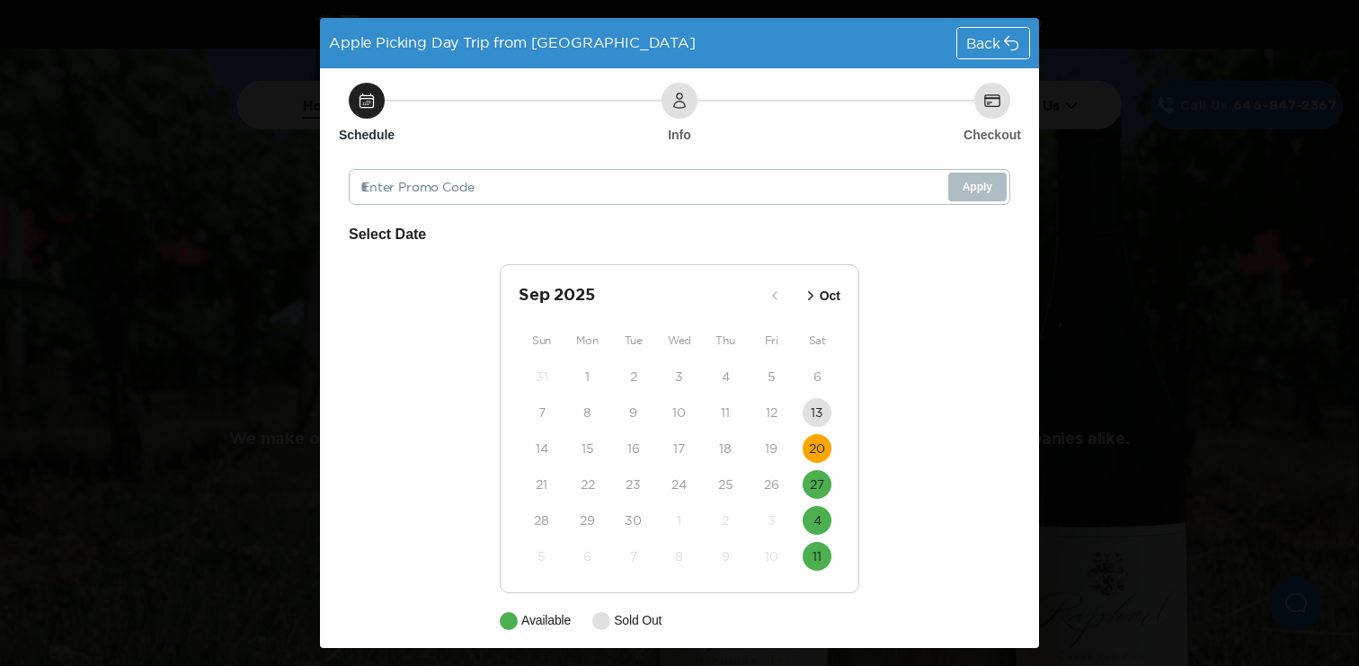
click at [816, 450] on time "20" at bounding box center [817, 449] width 16 height 18
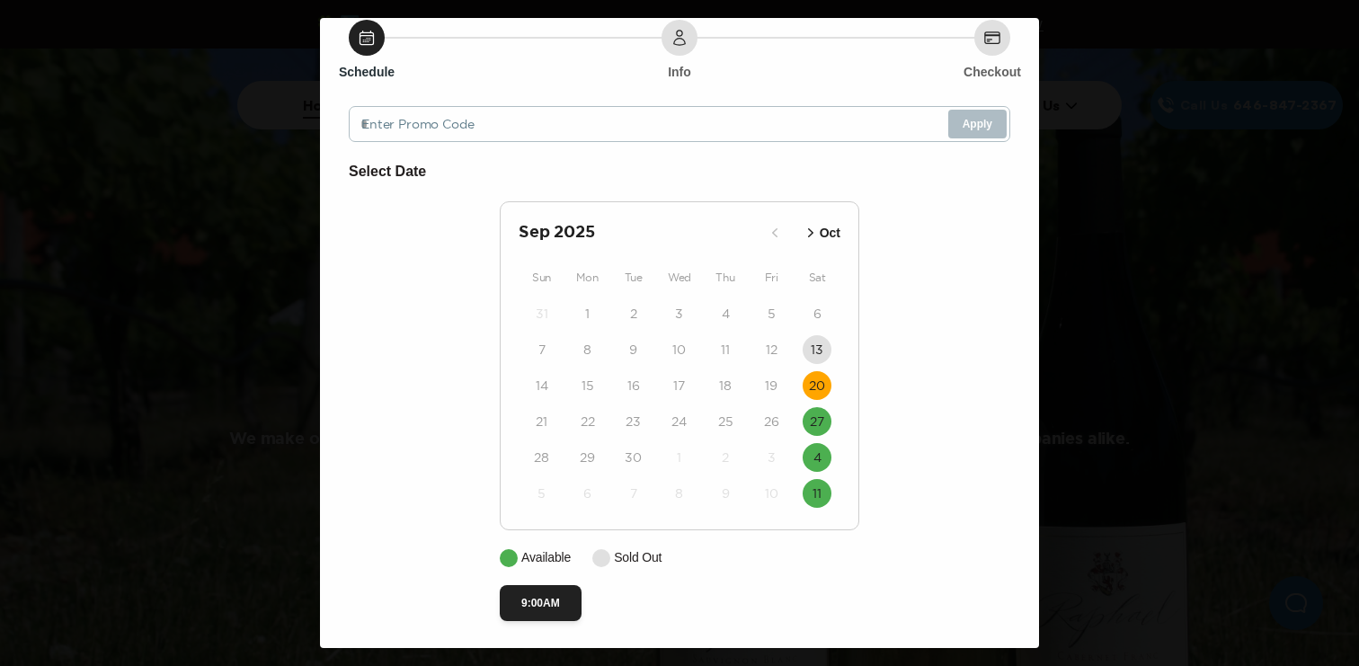
scroll to position [68, 0]
click at [546, 598] on button "9:00AM" at bounding box center [541, 601] width 82 height 36
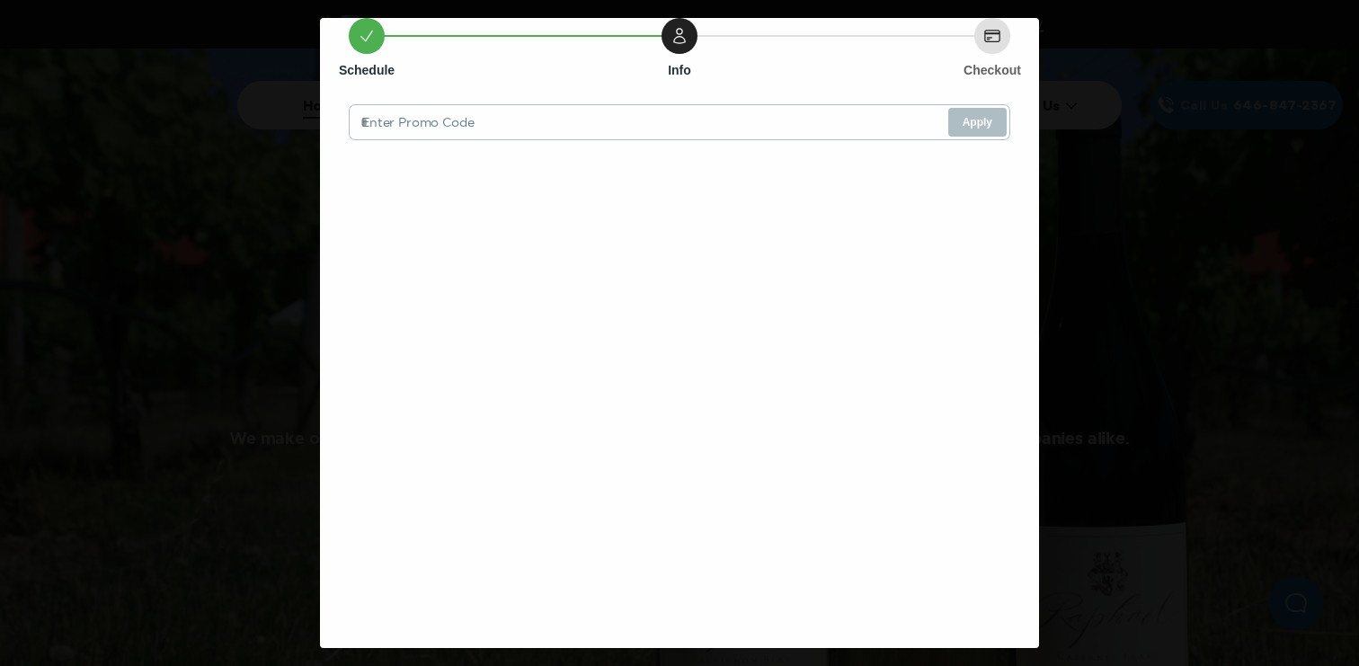
scroll to position [0, 0]
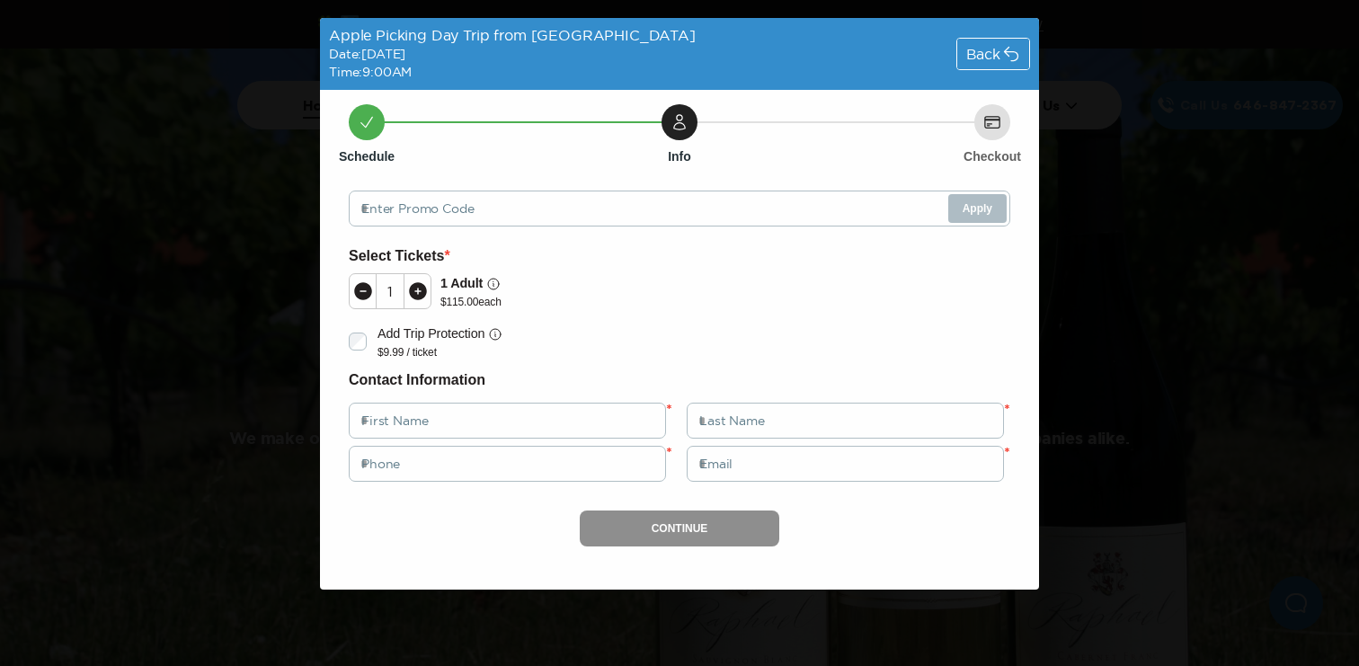
click at [1001, 66] on div "Back" at bounding box center [993, 54] width 72 height 31
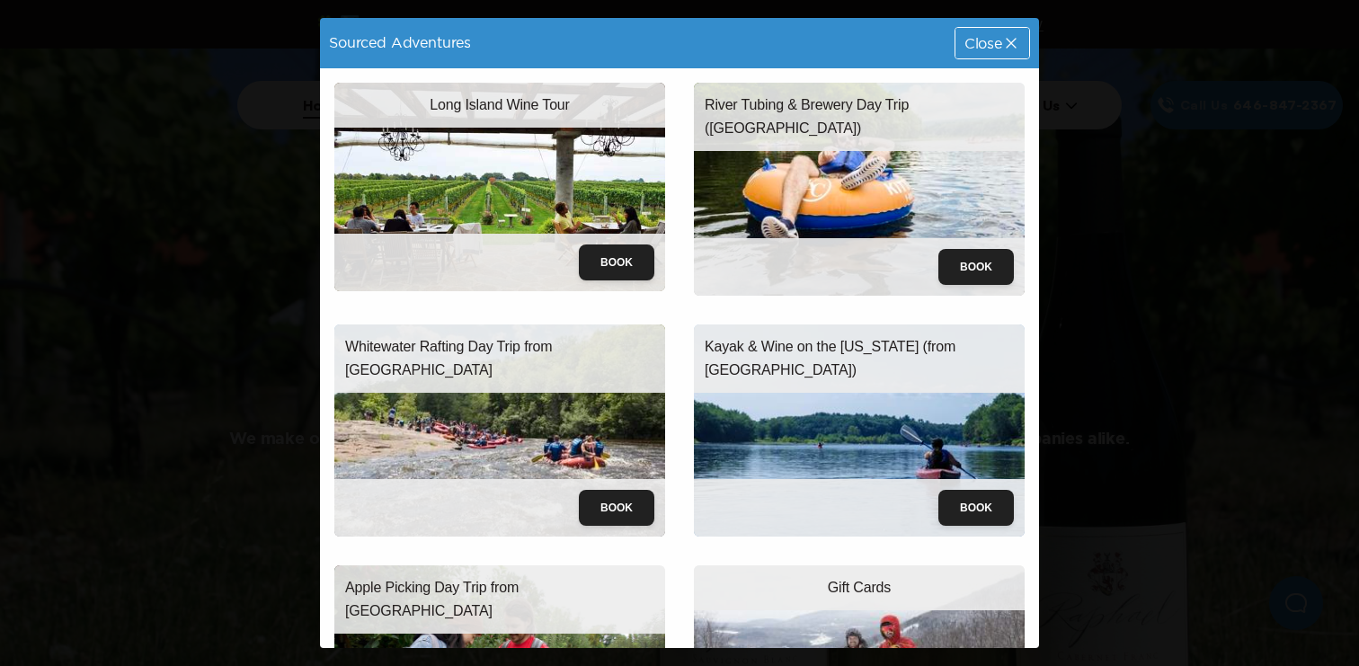
click at [1002, 54] on div "Close" at bounding box center [993, 43] width 74 height 31
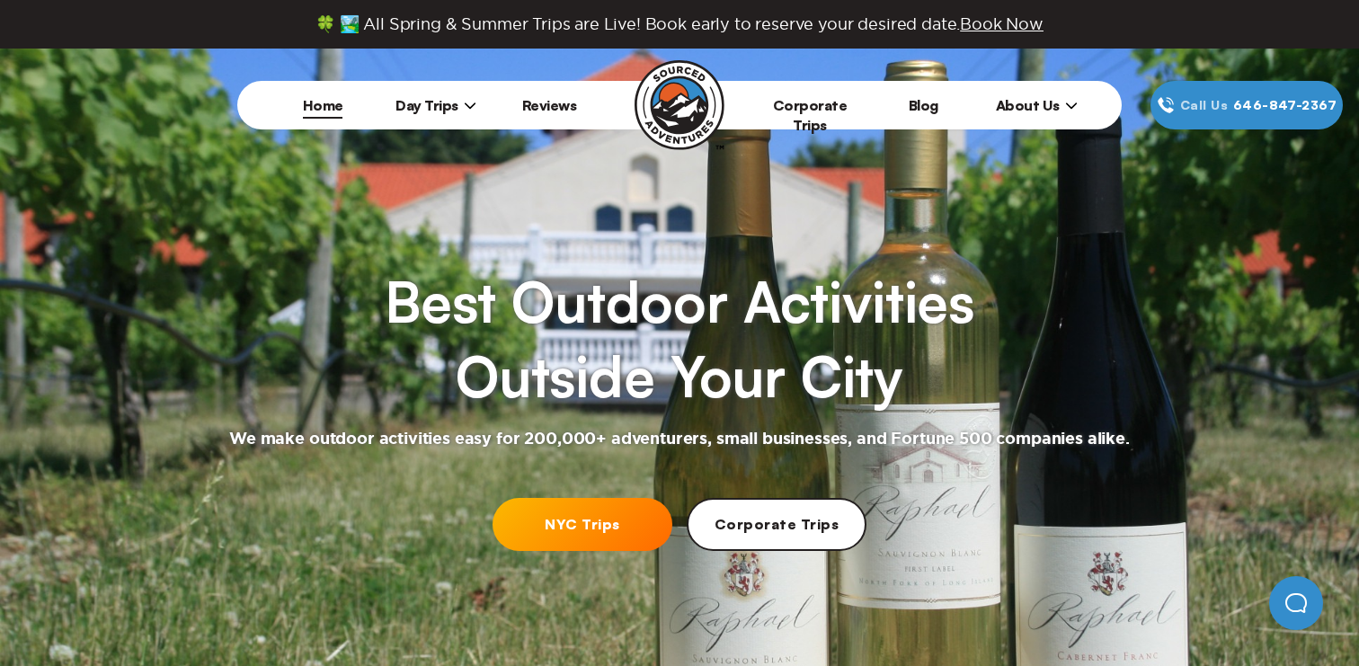
click at [762, 208] on div "Best Outdoor Activities Outside Your City We make outdoor activities easy for 2…" at bounding box center [679, 329] width 1359 height 252
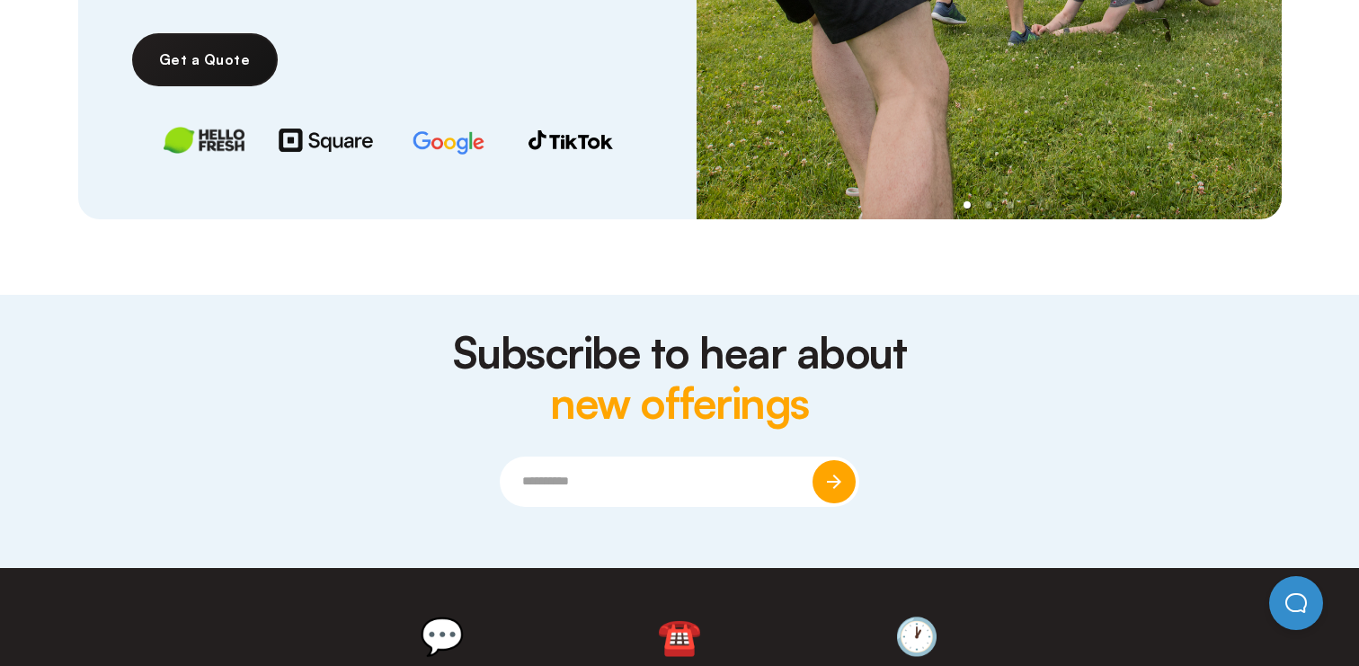
scroll to position [5354, 0]
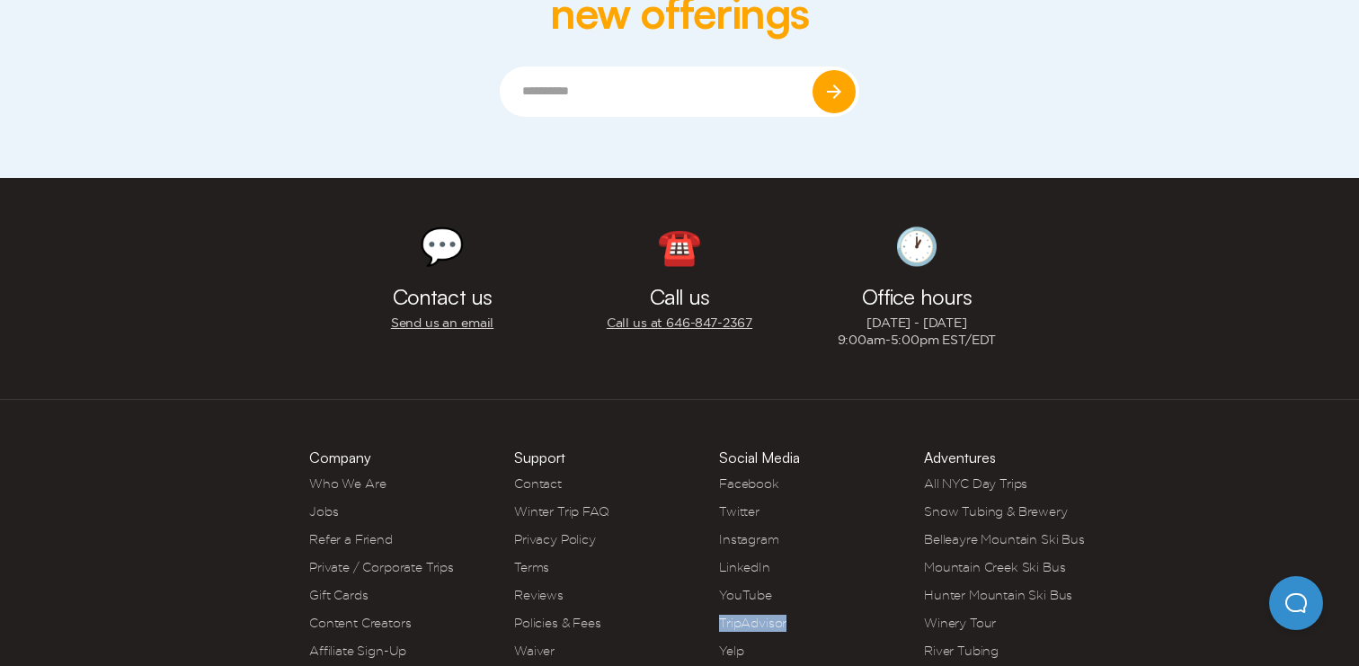
click at [325, 504] on link "Jobs" at bounding box center [323, 511] width 29 height 14
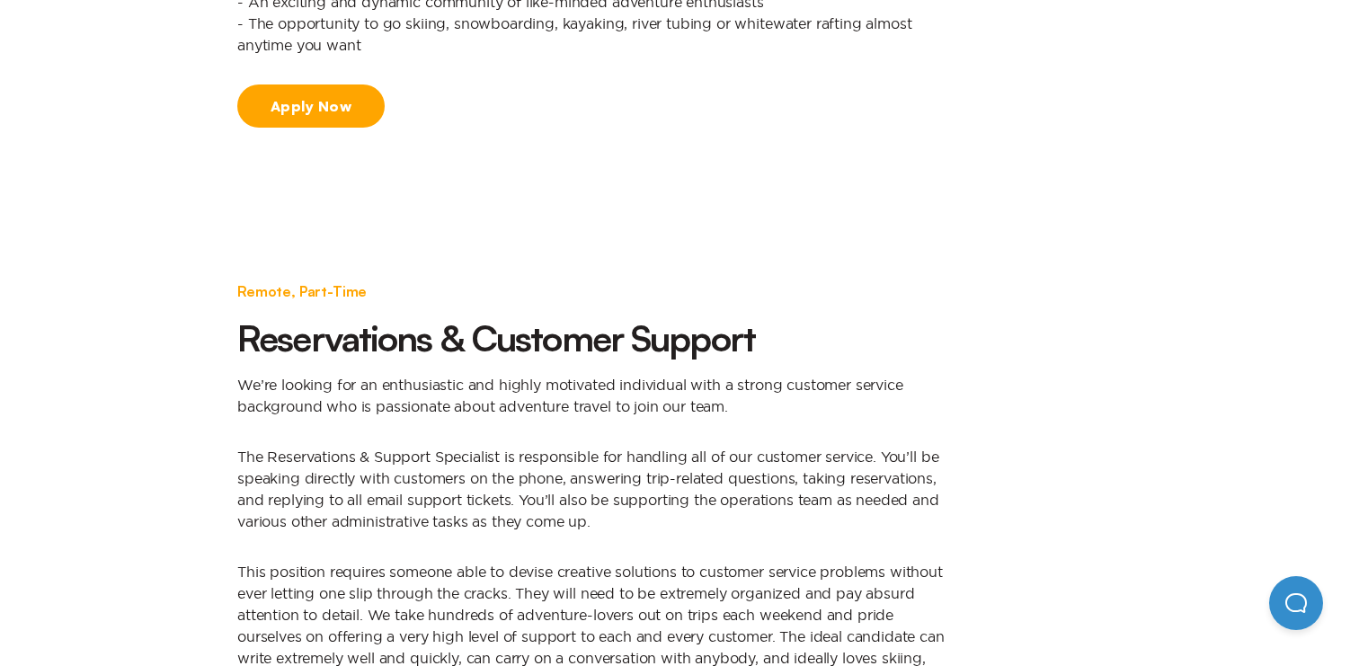
scroll to position [1288, 0]
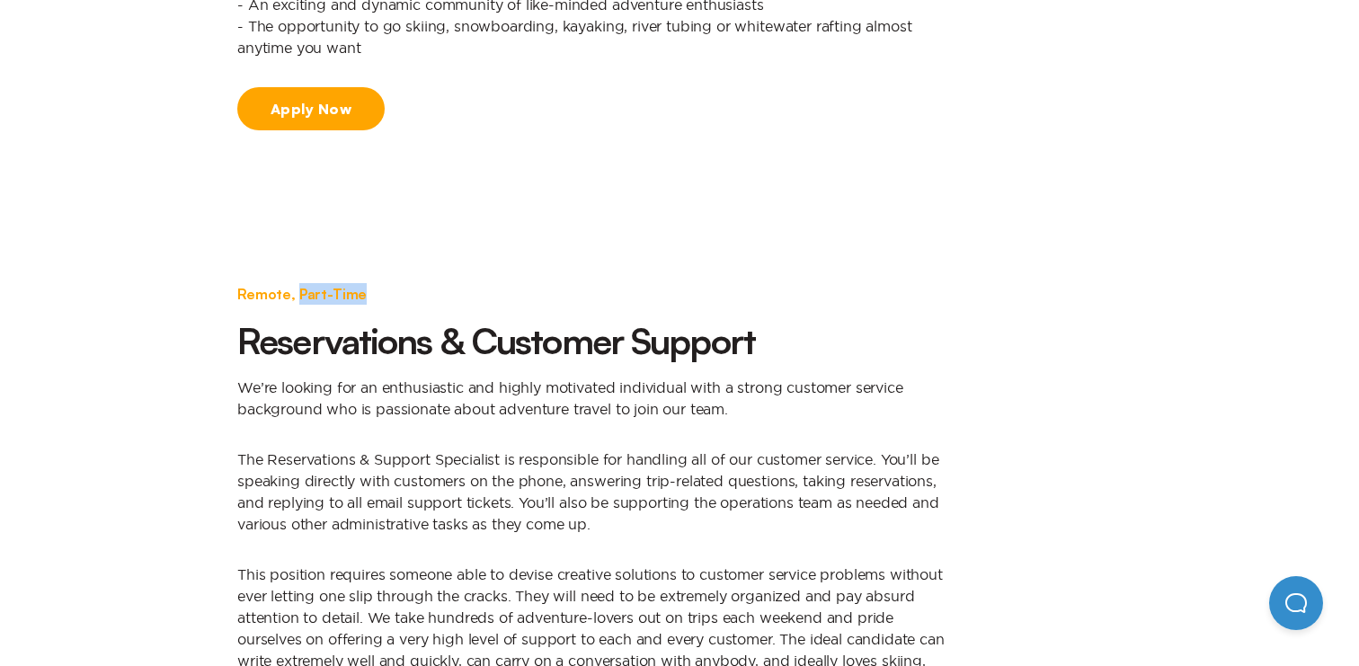
drag, startPoint x: 296, startPoint y: 288, endPoint x: 381, endPoint y: 288, distance: 85.4
click at [381, 288] on div "Remote, Part-Time" at bounding box center [596, 294] width 719 height 22
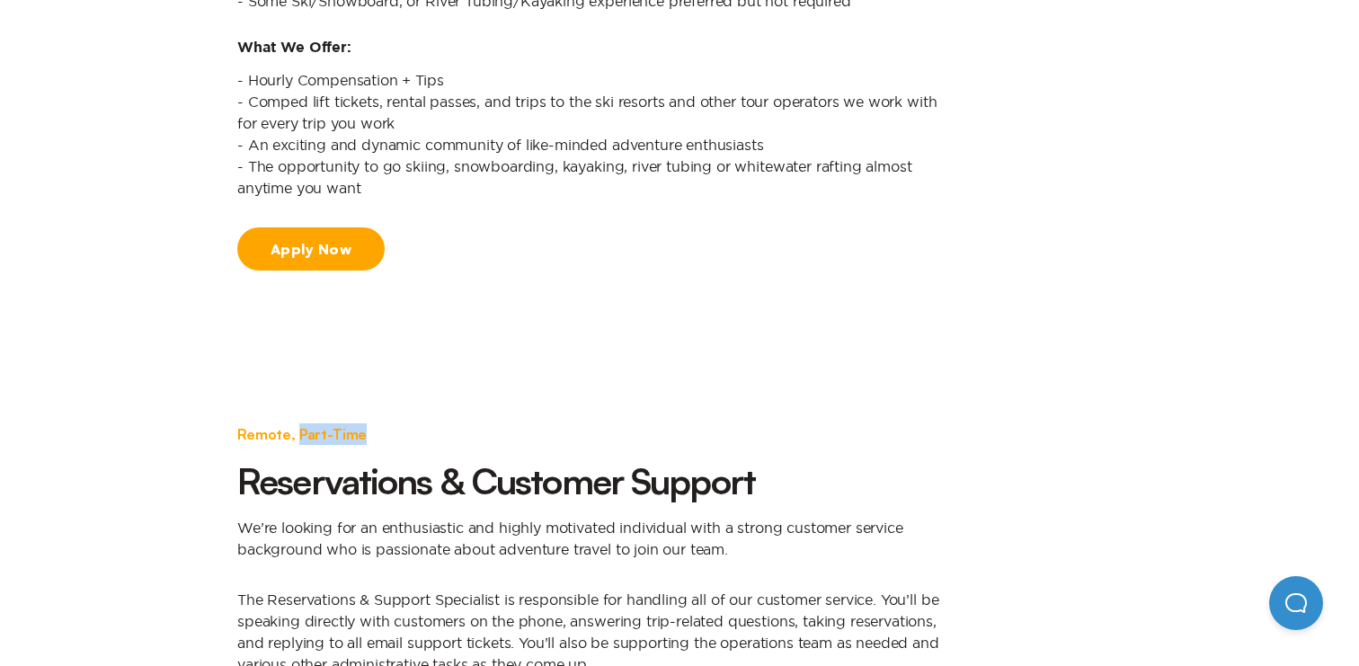
scroll to position [1378, 0]
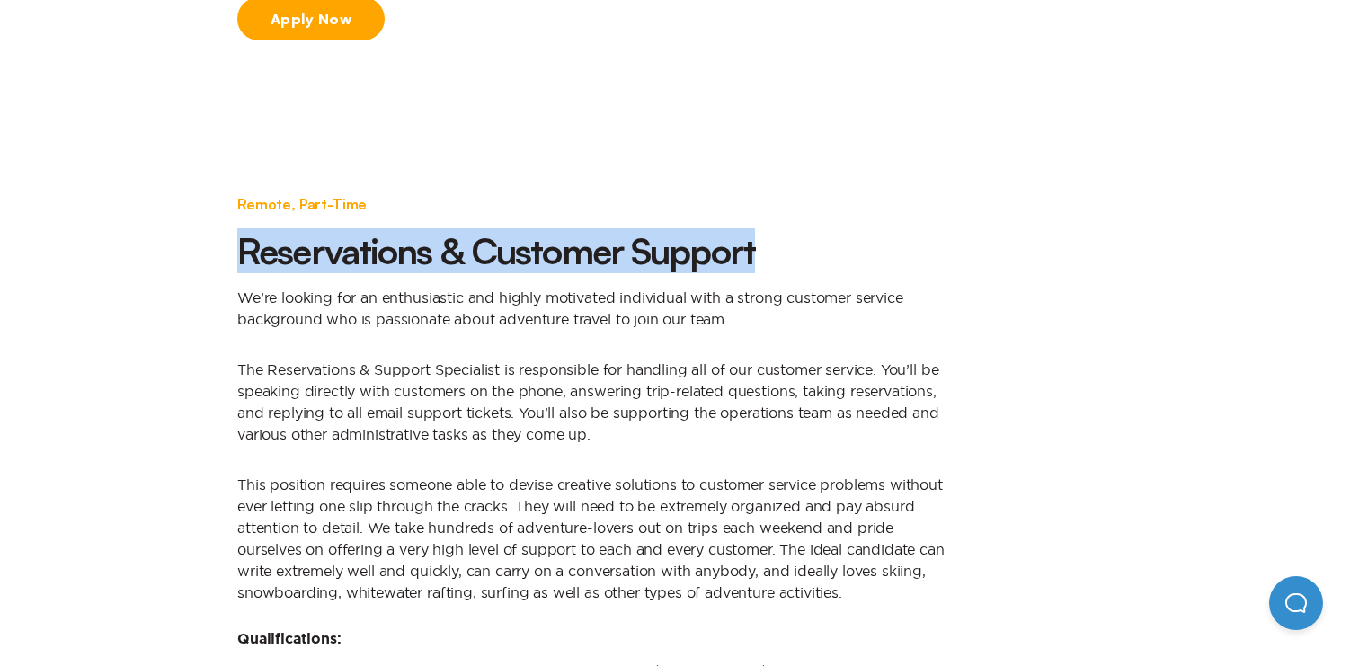
drag, startPoint x: 240, startPoint y: 245, endPoint x: 851, endPoint y: 254, distance: 610.5
click at [851, 254] on h2 "Reservations & Customer Support" at bounding box center [596, 250] width 719 height 43
copy h2 "Reservations & Customer Support"
